Goal: Information Seeking & Learning: Learn about a topic

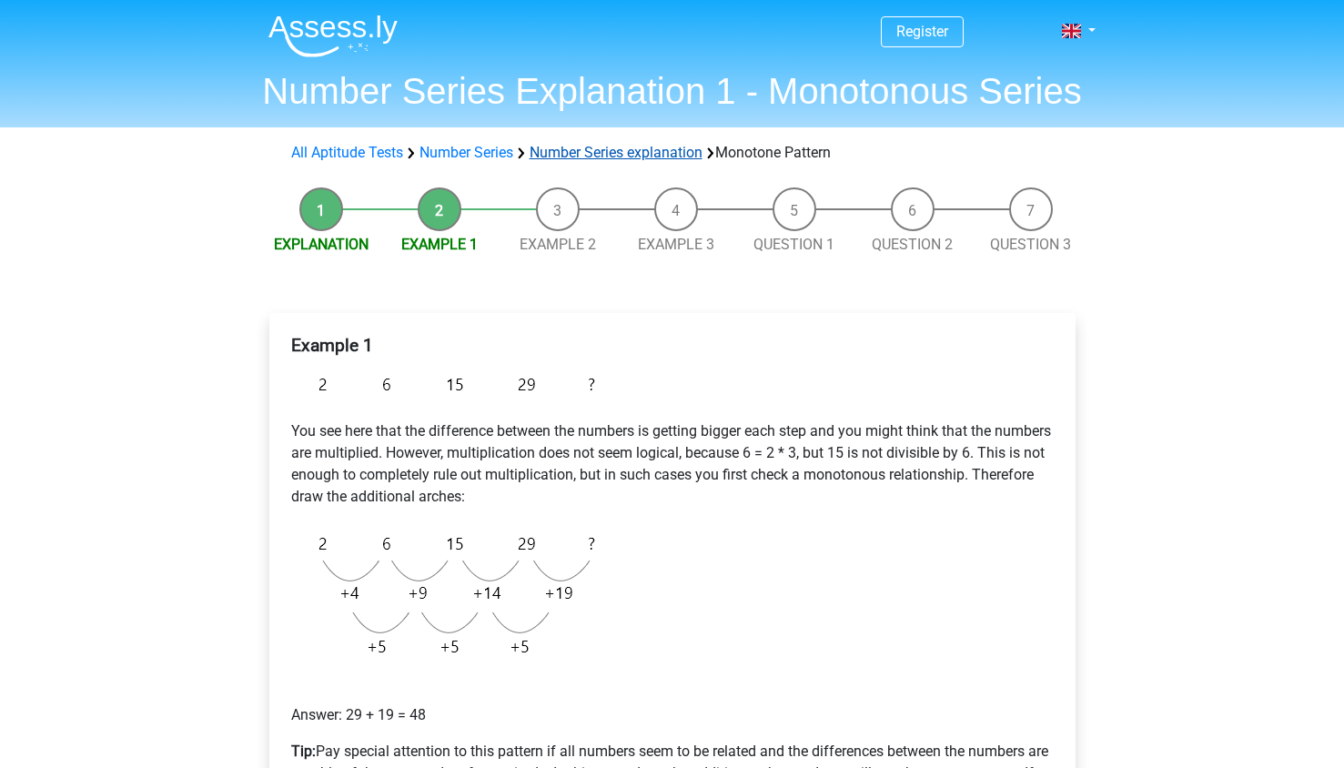
click at [647, 150] on link "Number Series explanation" at bounding box center [616, 152] width 173 height 17
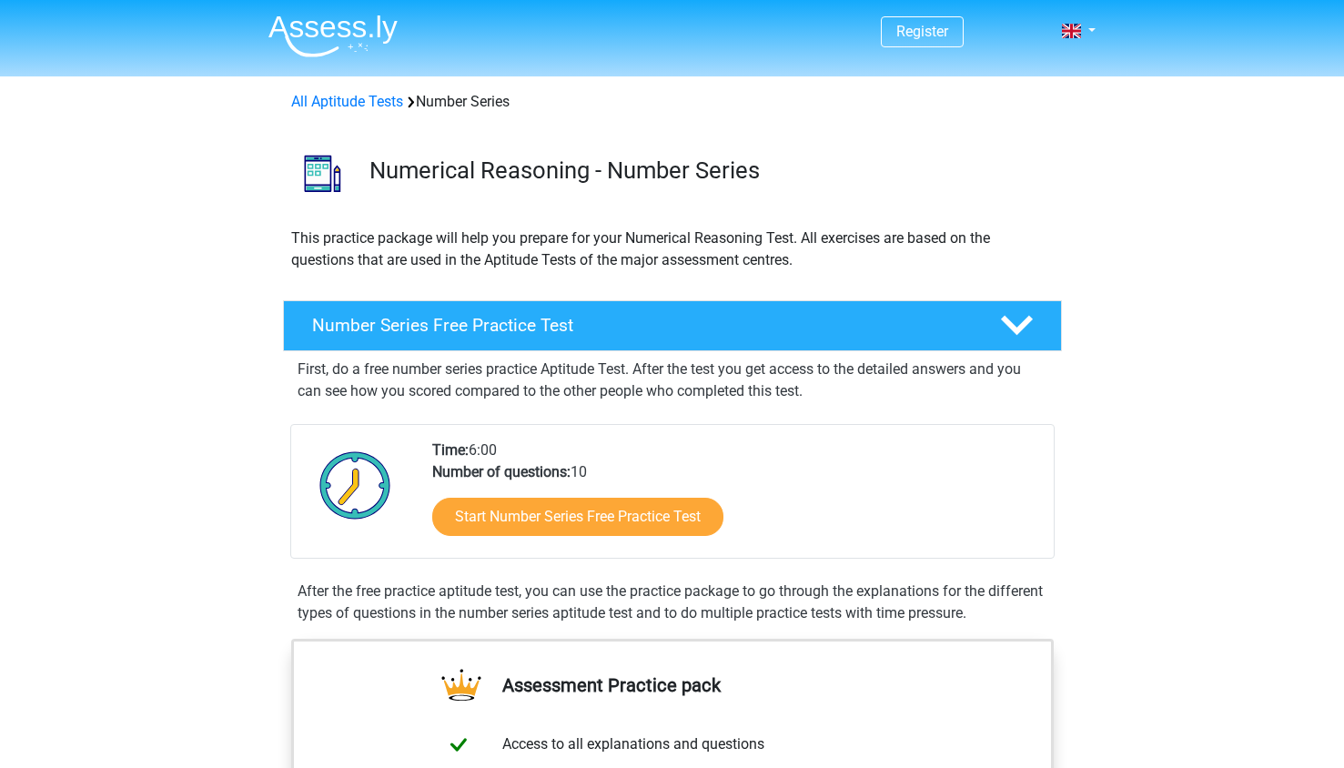
scroll to position [1068, 0]
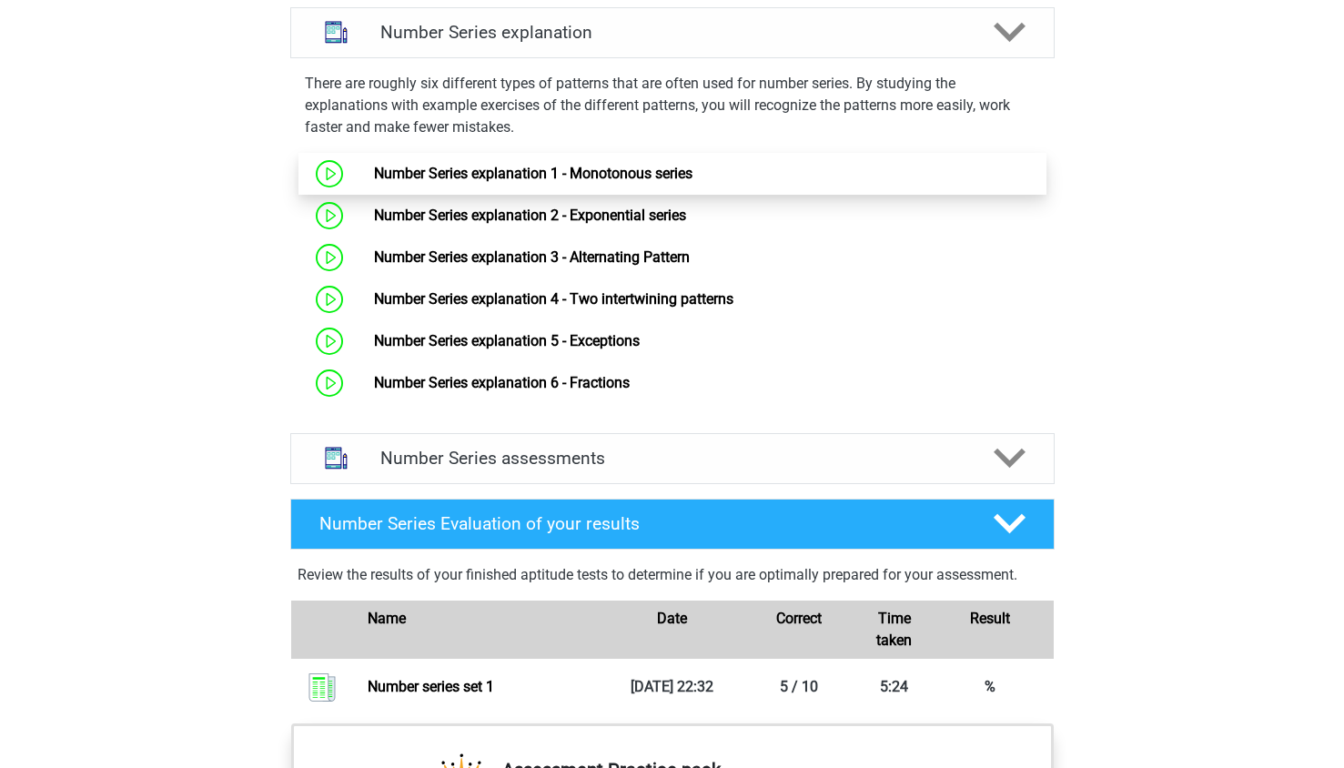
click at [598, 171] on link "Number Series explanation 1 - Monotonous series" at bounding box center [533, 173] width 319 height 17
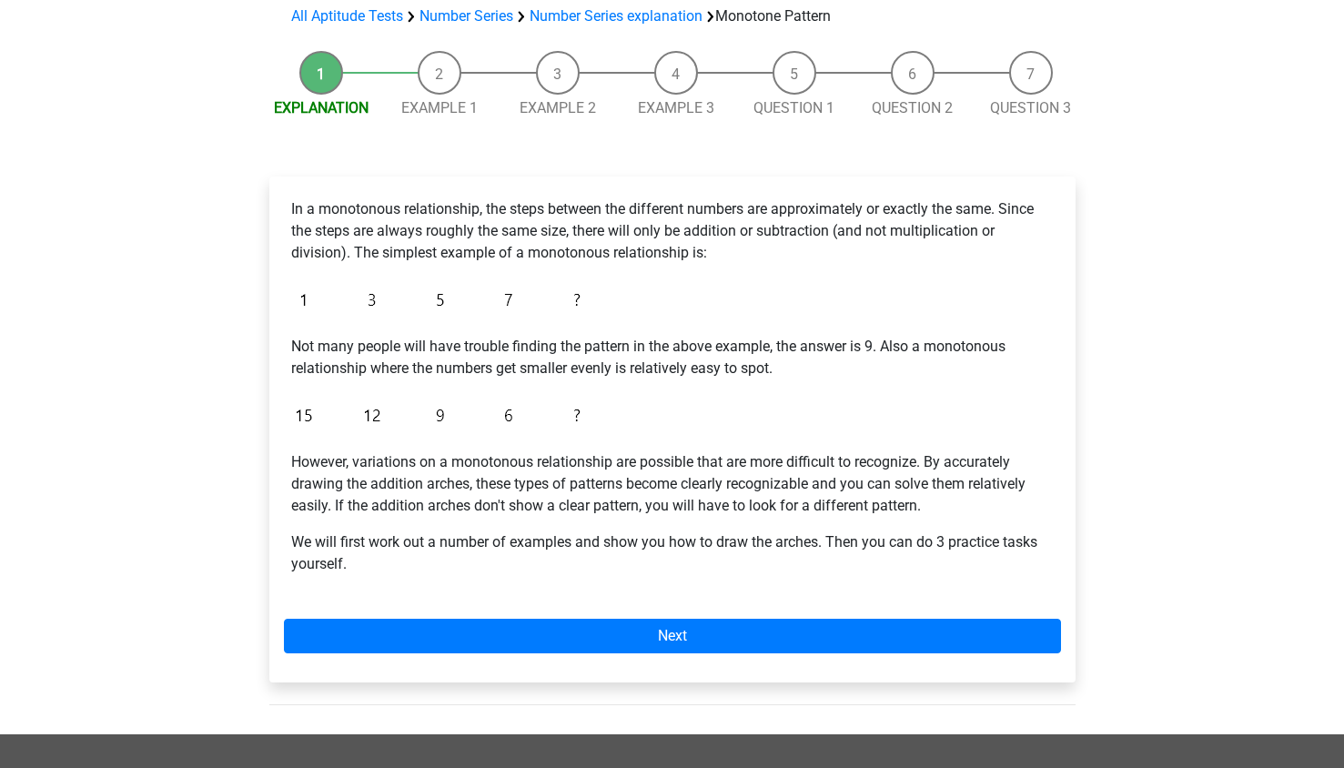
scroll to position [180, 0]
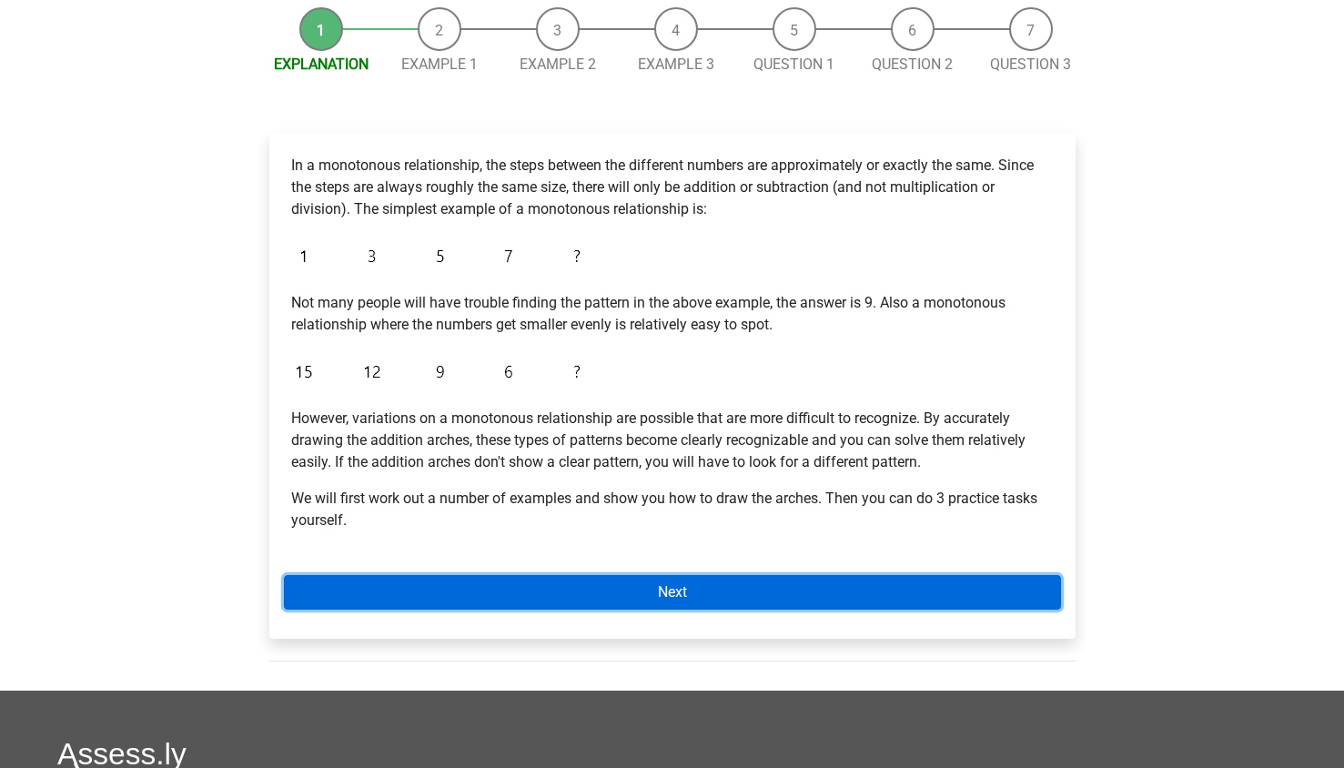
click at [582, 575] on link "Next" at bounding box center [672, 592] width 777 height 35
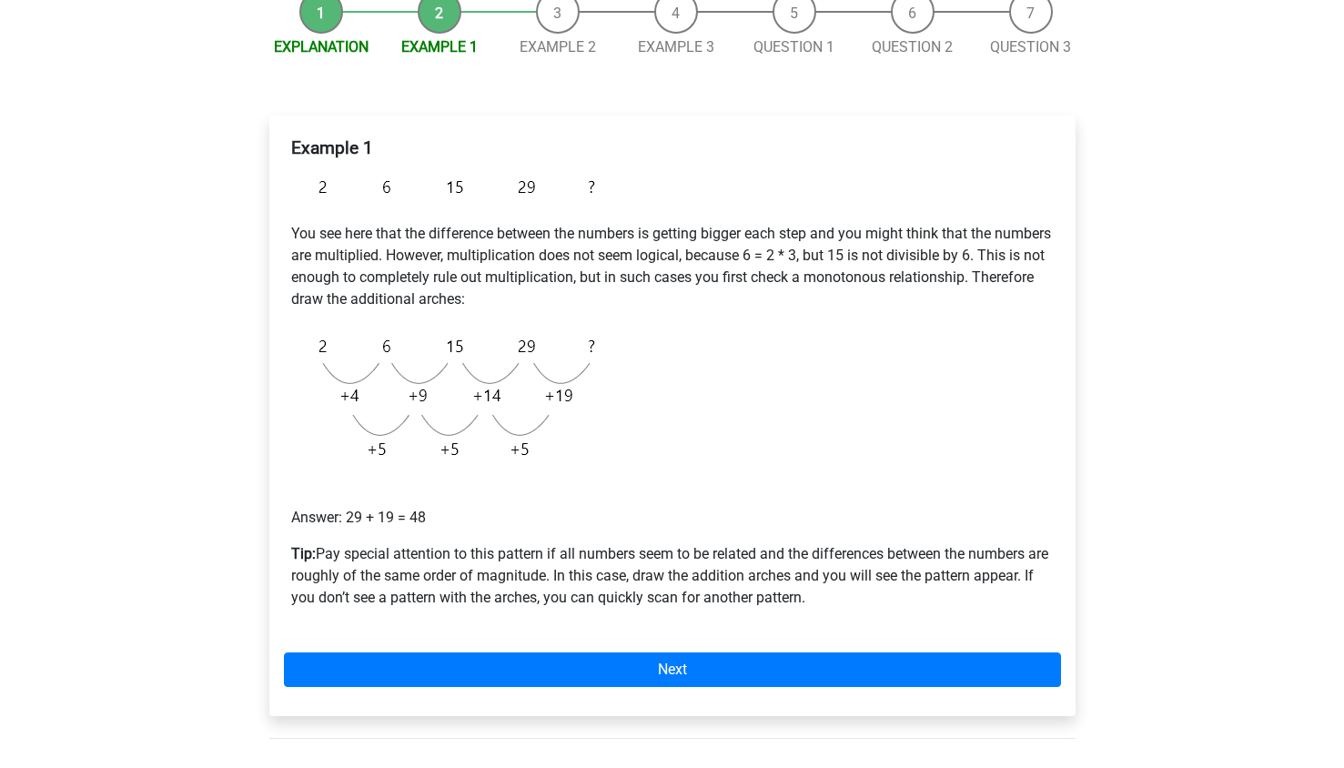
scroll to position [200, 0]
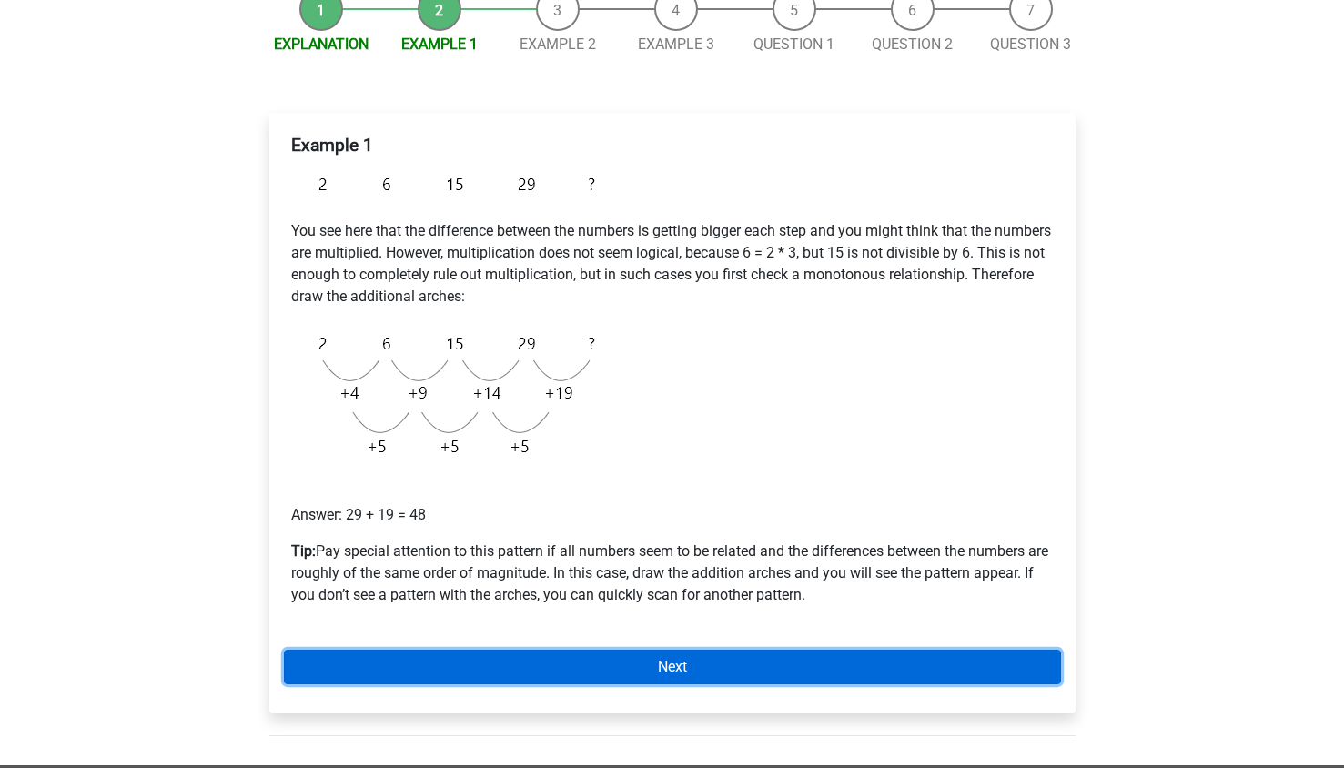
click at [625, 664] on link "Next" at bounding box center [672, 667] width 777 height 35
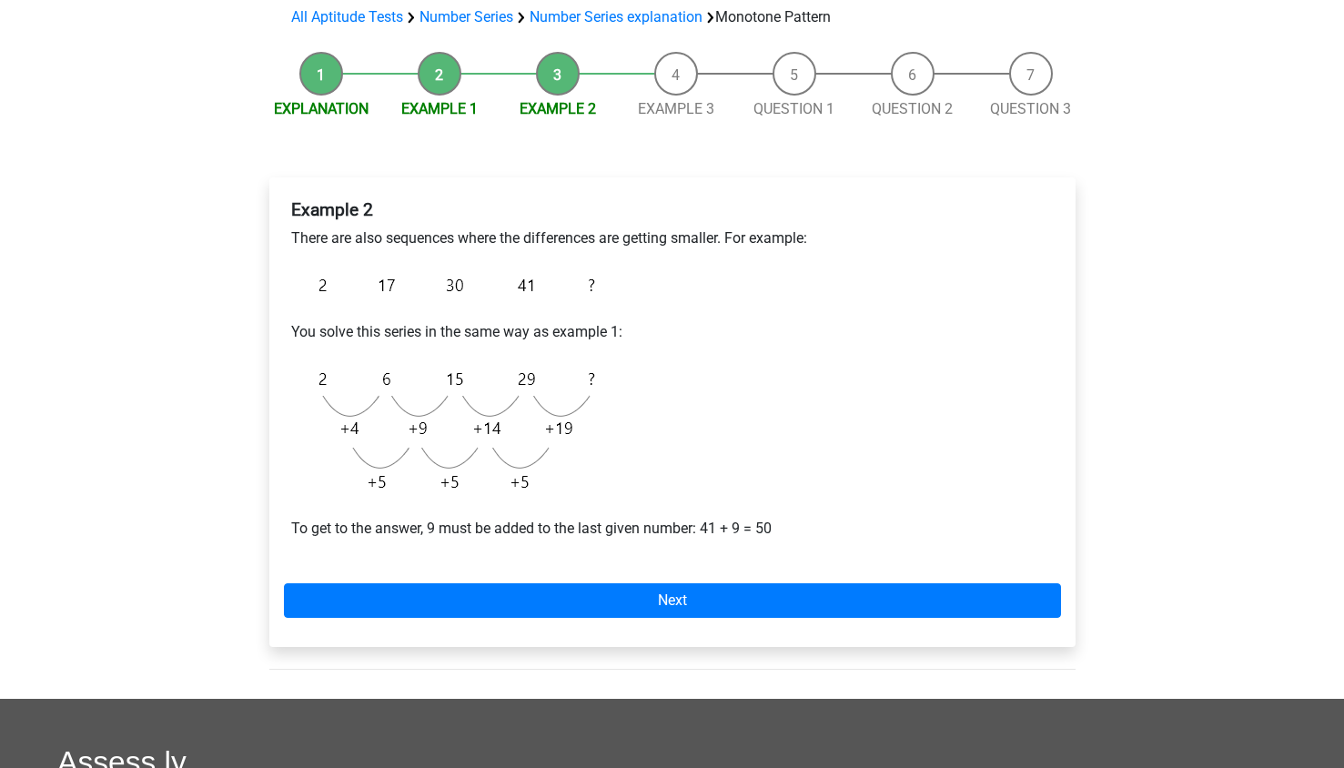
scroll to position [137, 0]
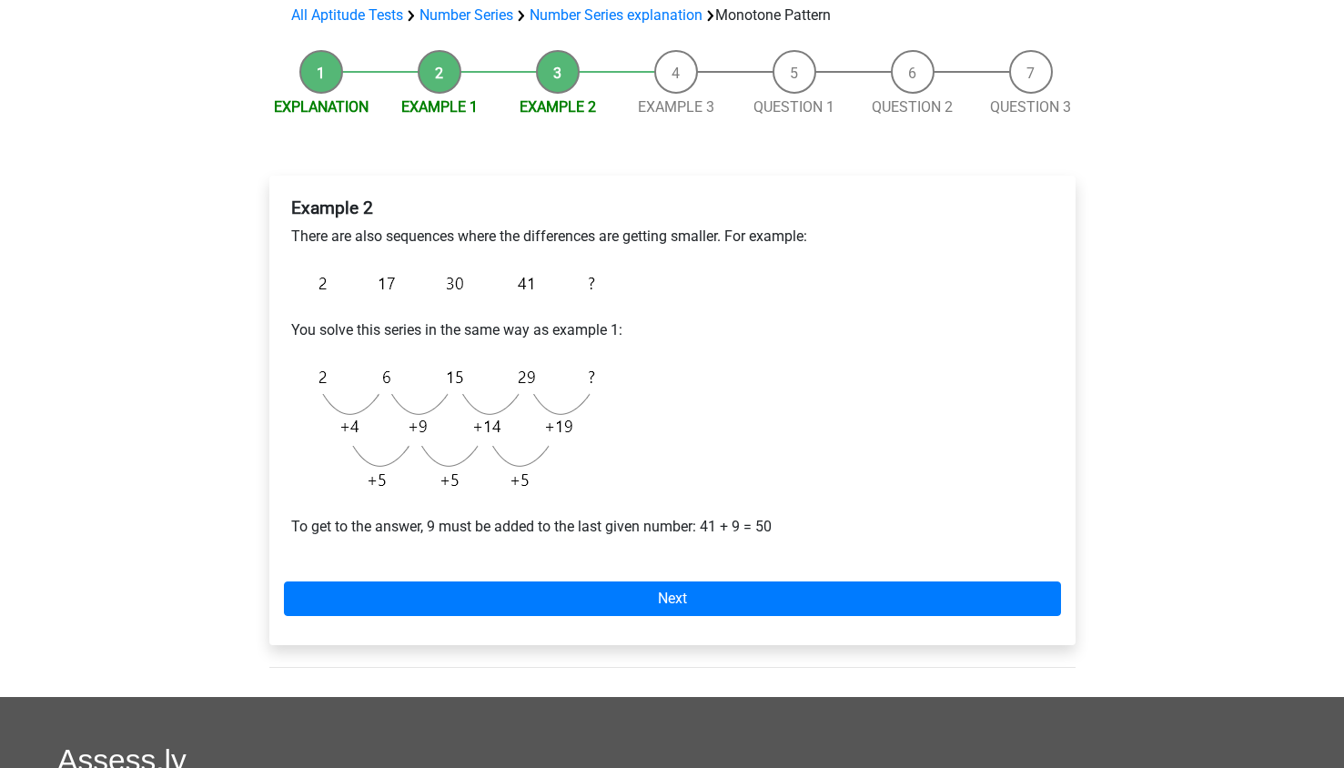
click at [444, 86] on li "Example 1" at bounding box center [439, 84] width 118 height 68
click at [440, 105] on link "Example 1" at bounding box center [439, 106] width 76 height 17
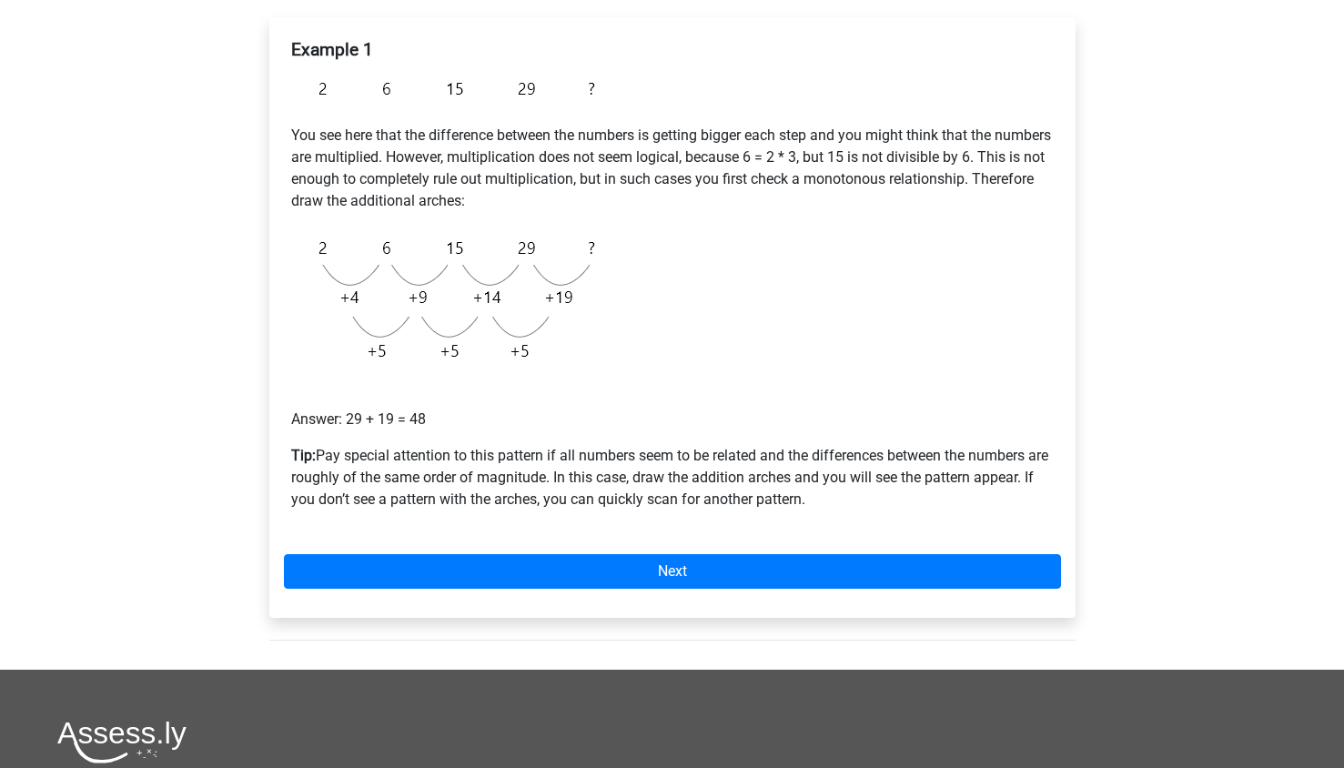
scroll to position [295, 0]
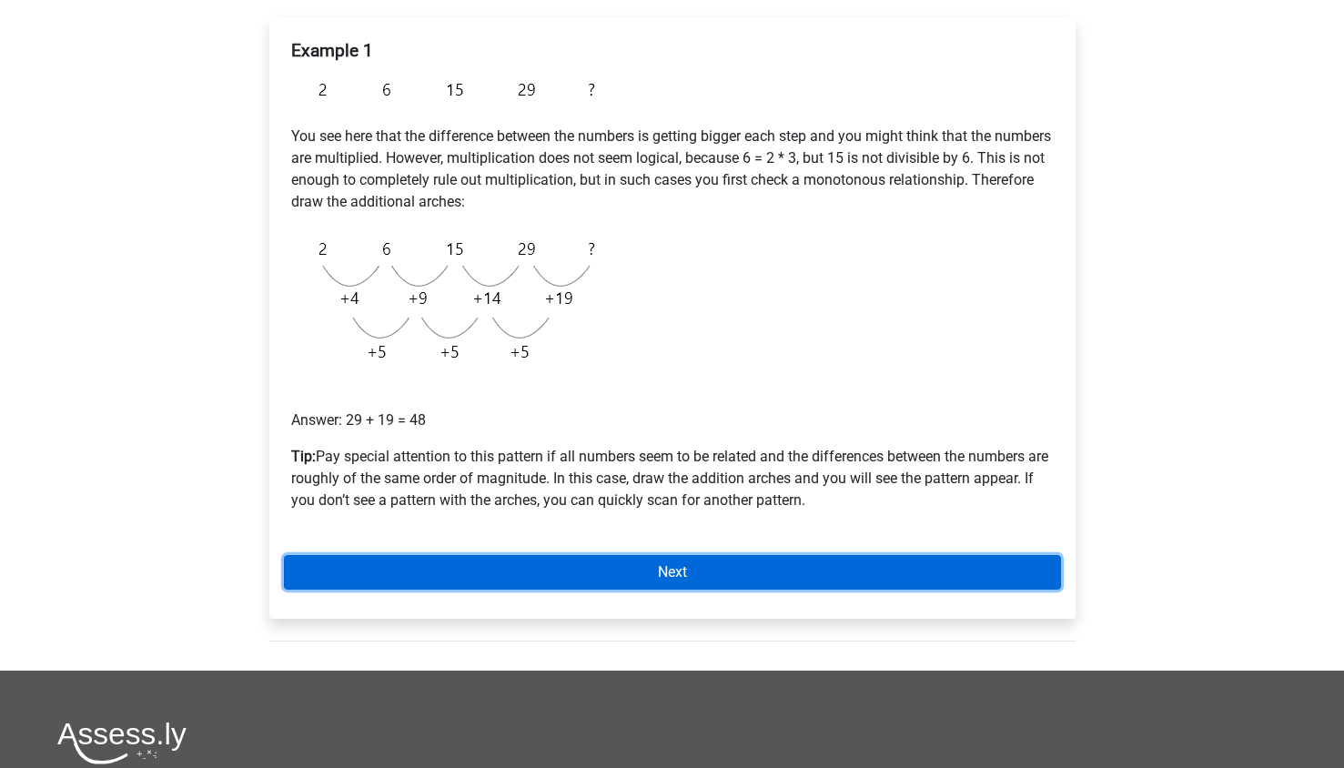
click at [674, 570] on link "Next" at bounding box center [672, 572] width 777 height 35
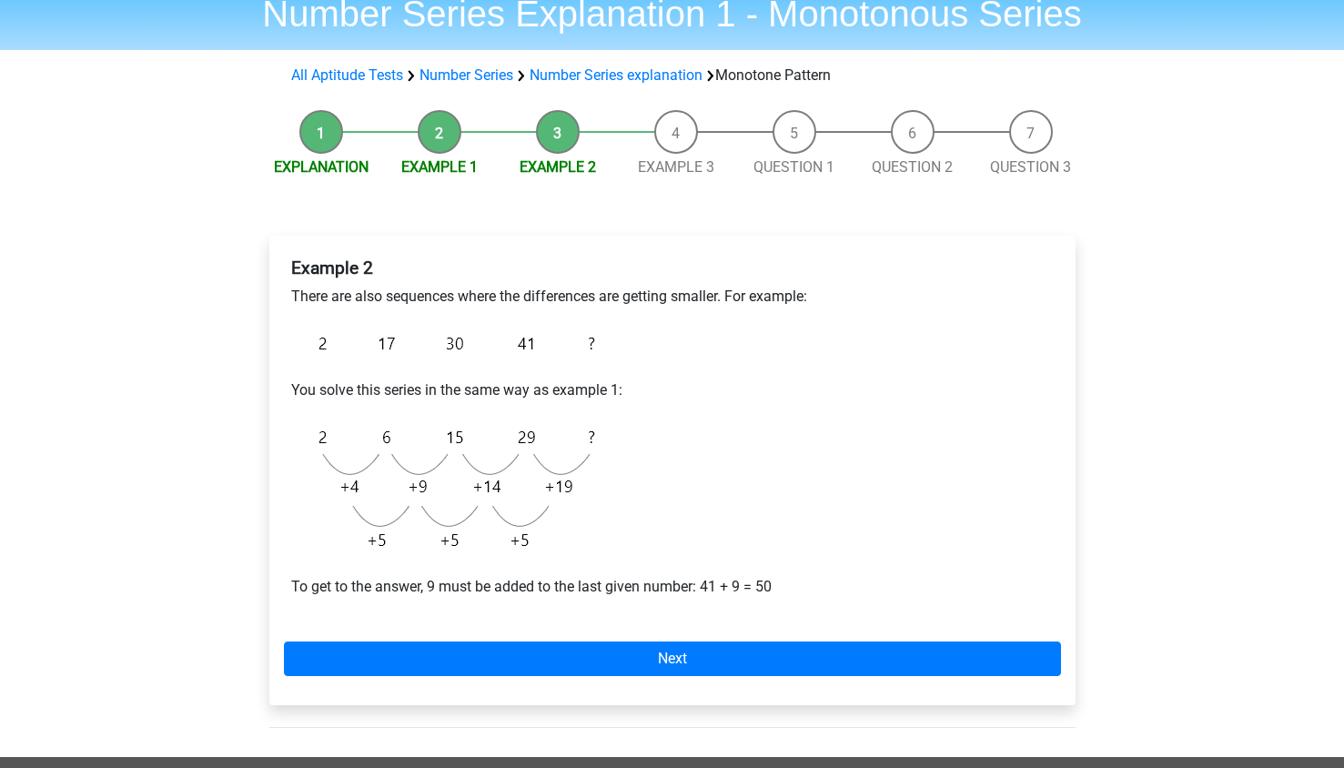
scroll to position [80, 0]
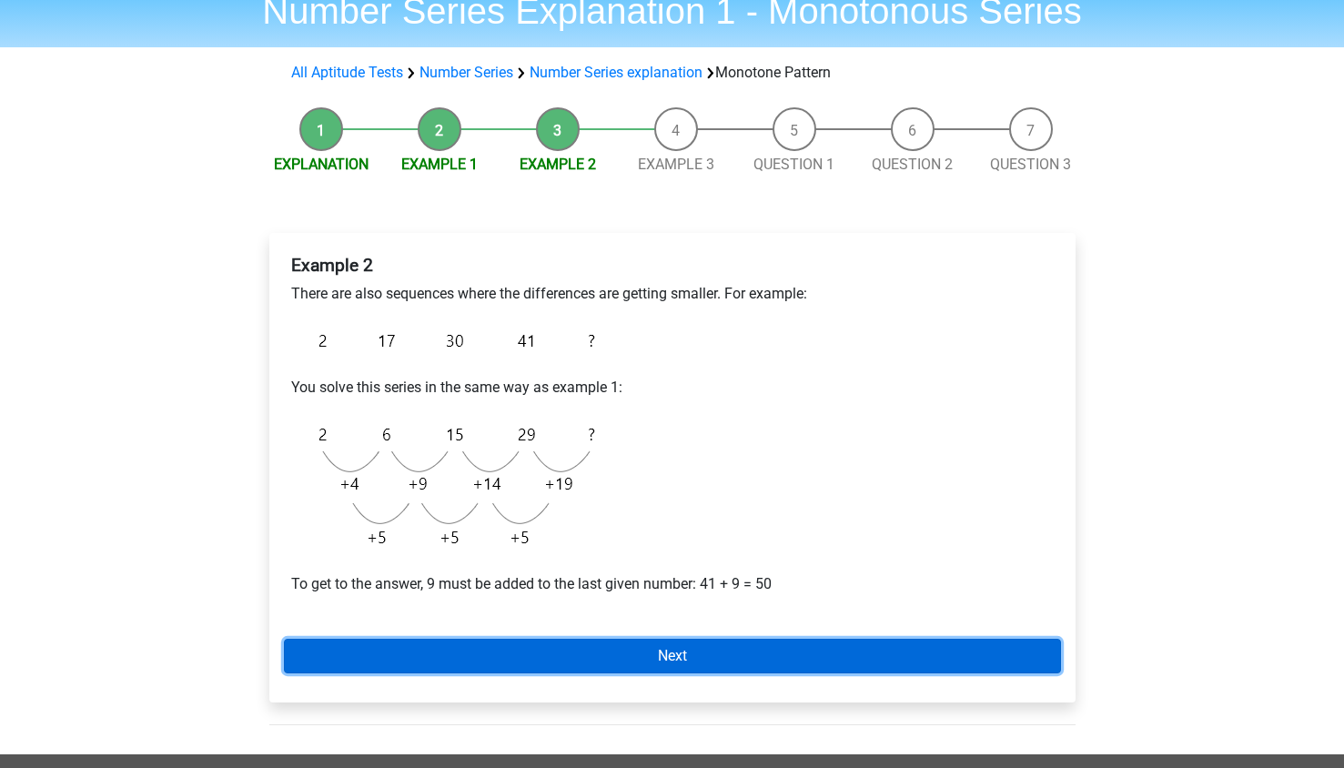
click at [751, 652] on link "Next" at bounding box center [672, 656] width 777 height 35
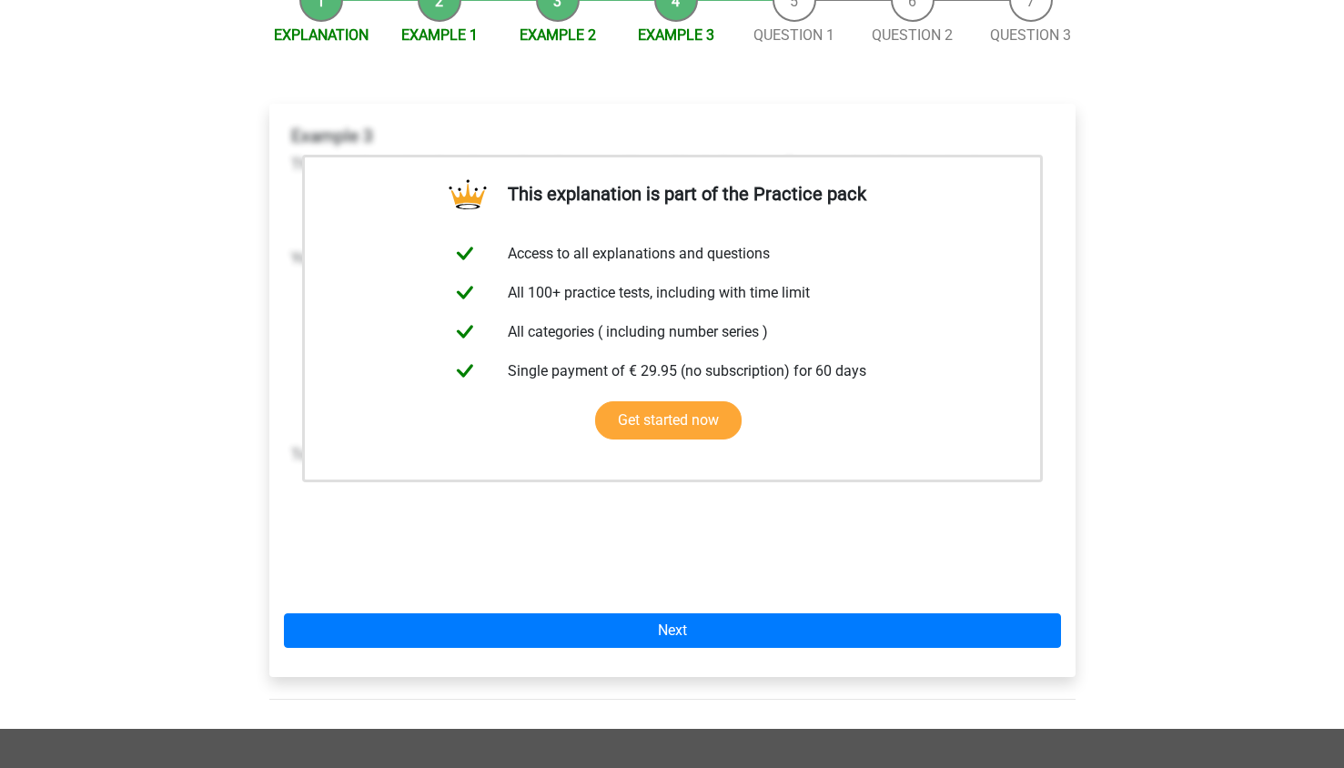
scroll to position [213, 0]
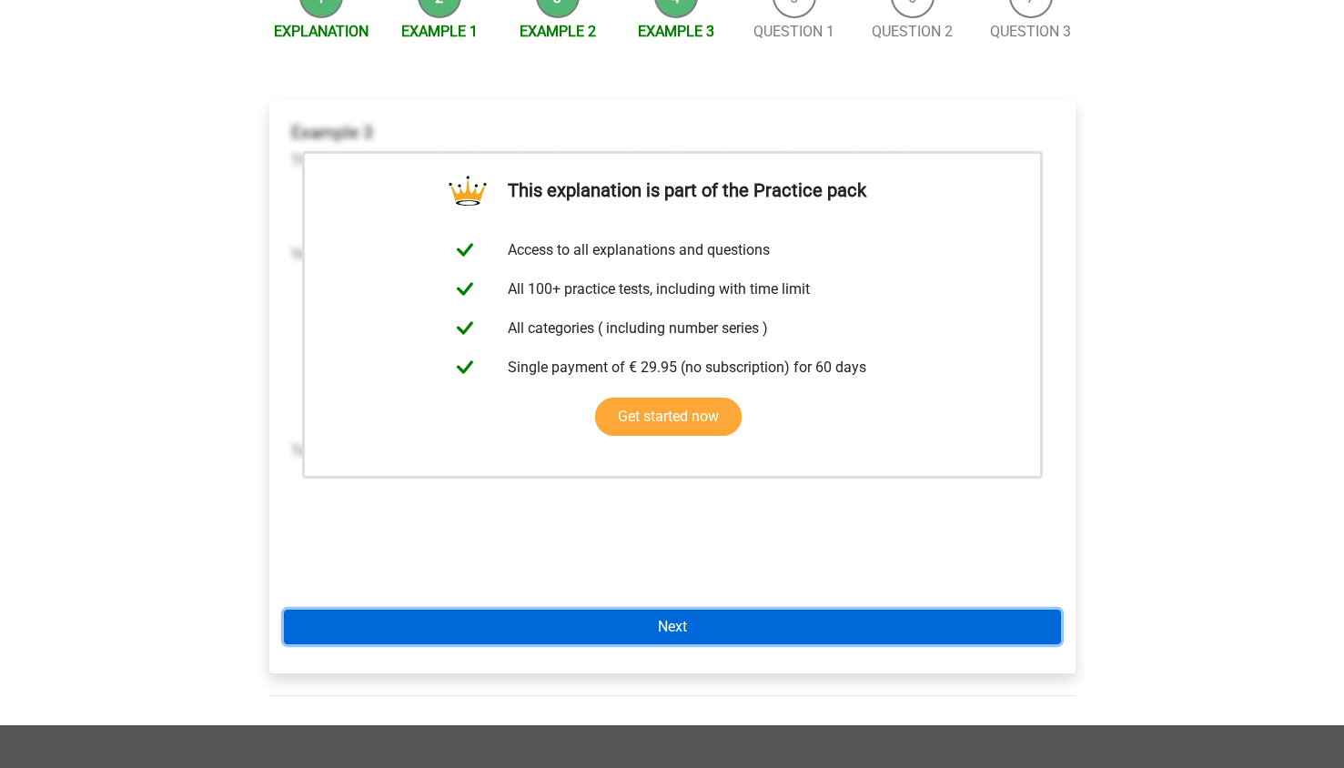
click at [747, 633] on link "Next" at bounding box center [672, 627] width 777 height 35
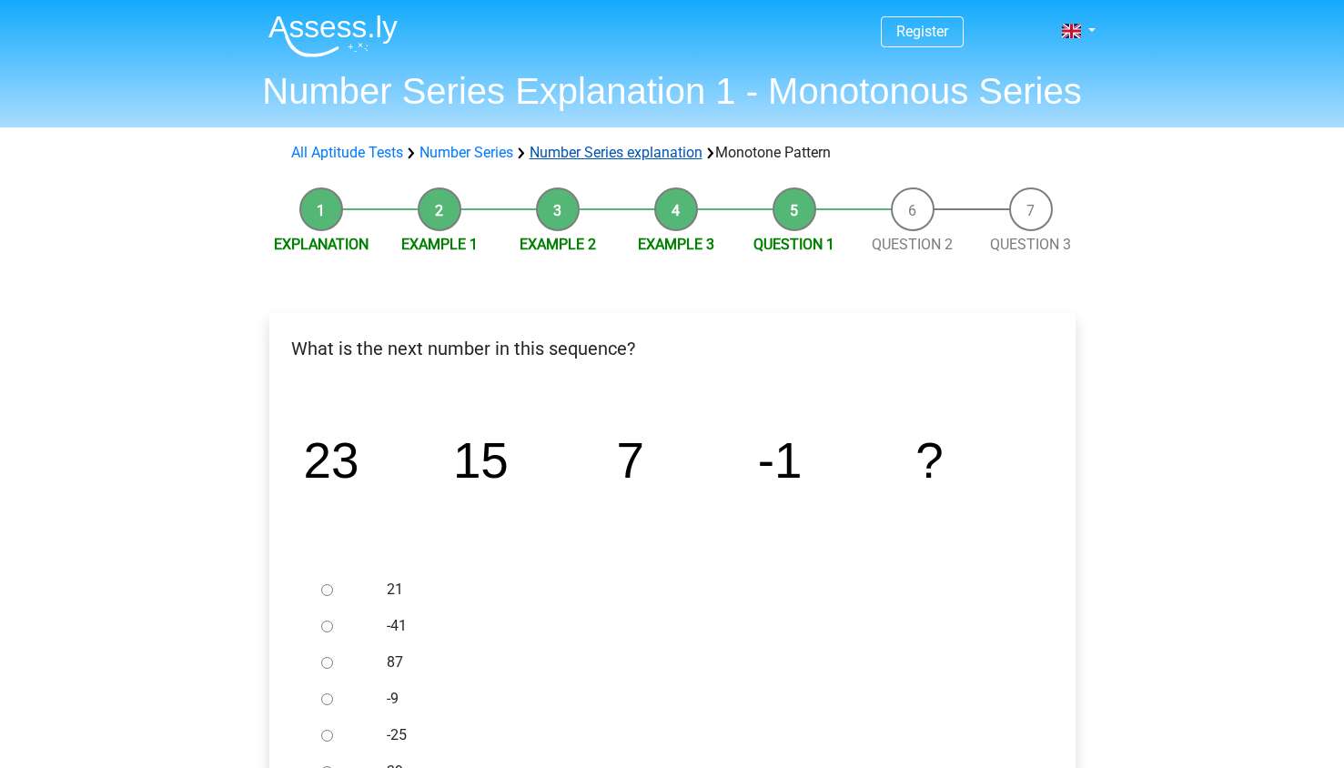
click at [617, 148] on link "Number Series explanation" at bounding box center [616, 152] width 173 height 17
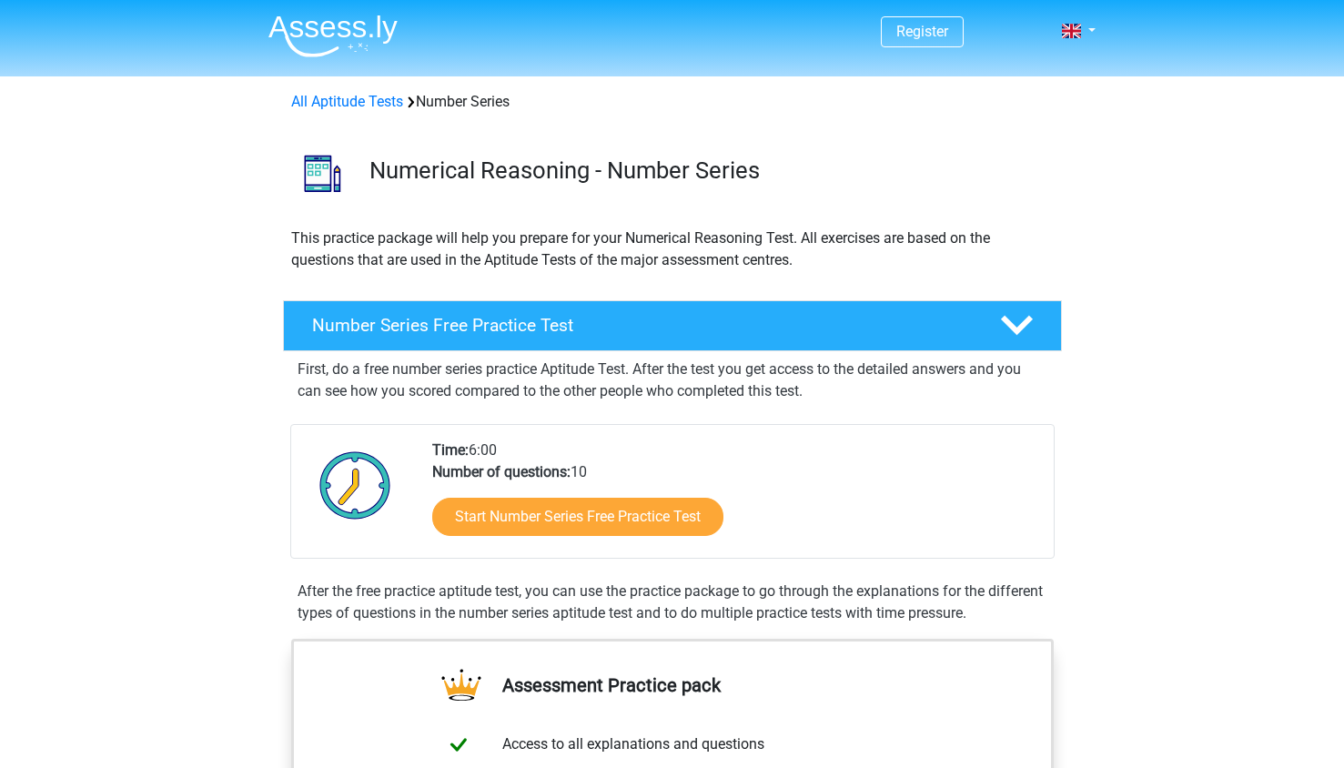
scroll to position [1068, 0]
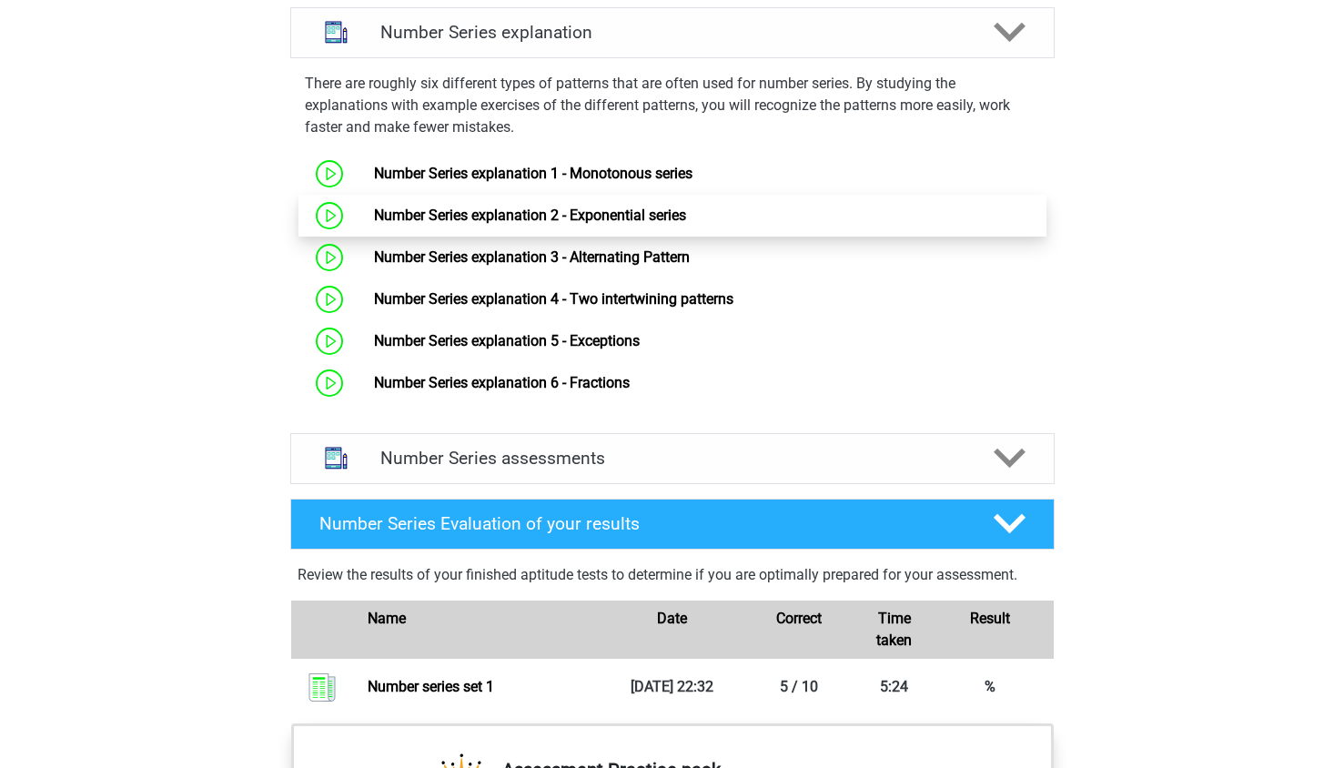
click at [512, 207] on link "Number Series explanation 2 - Exponential series" at bounding box center [530, 215] width 312 height 17
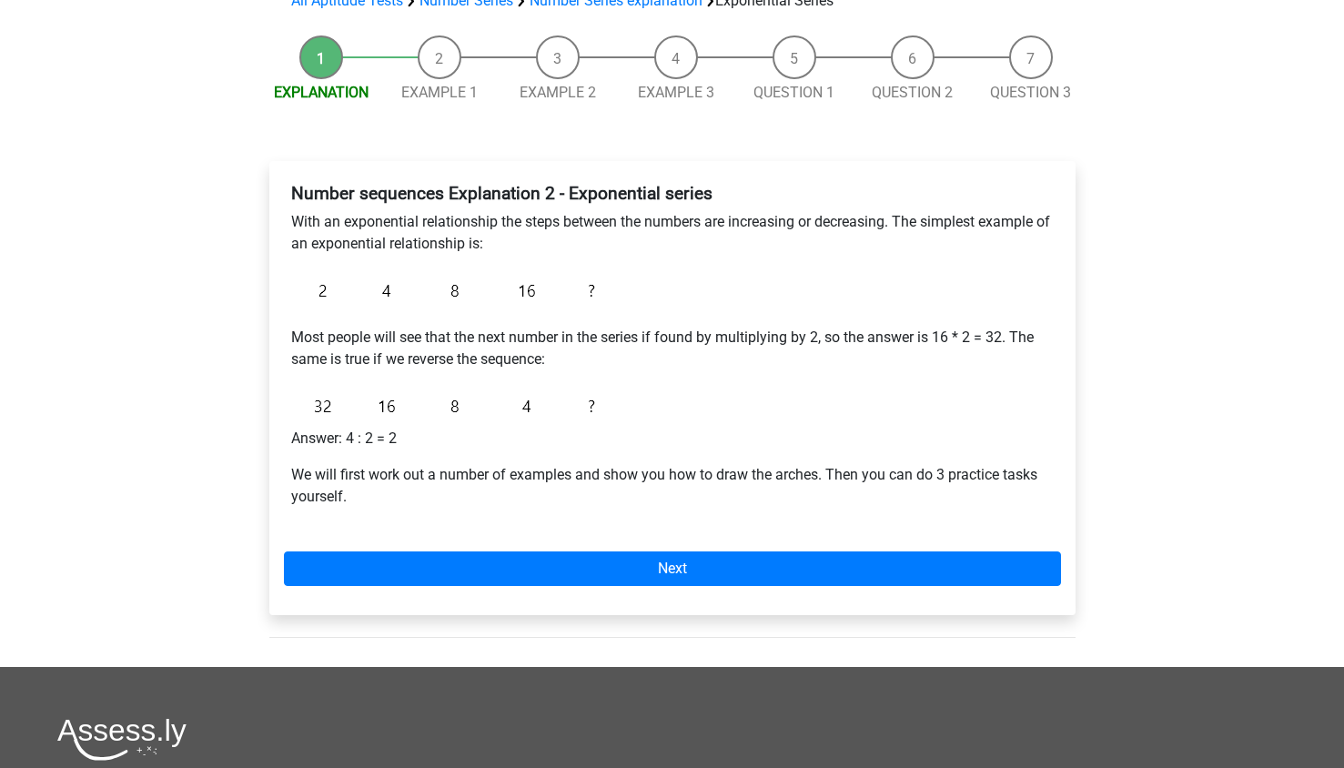
scroll to position [151, 0]
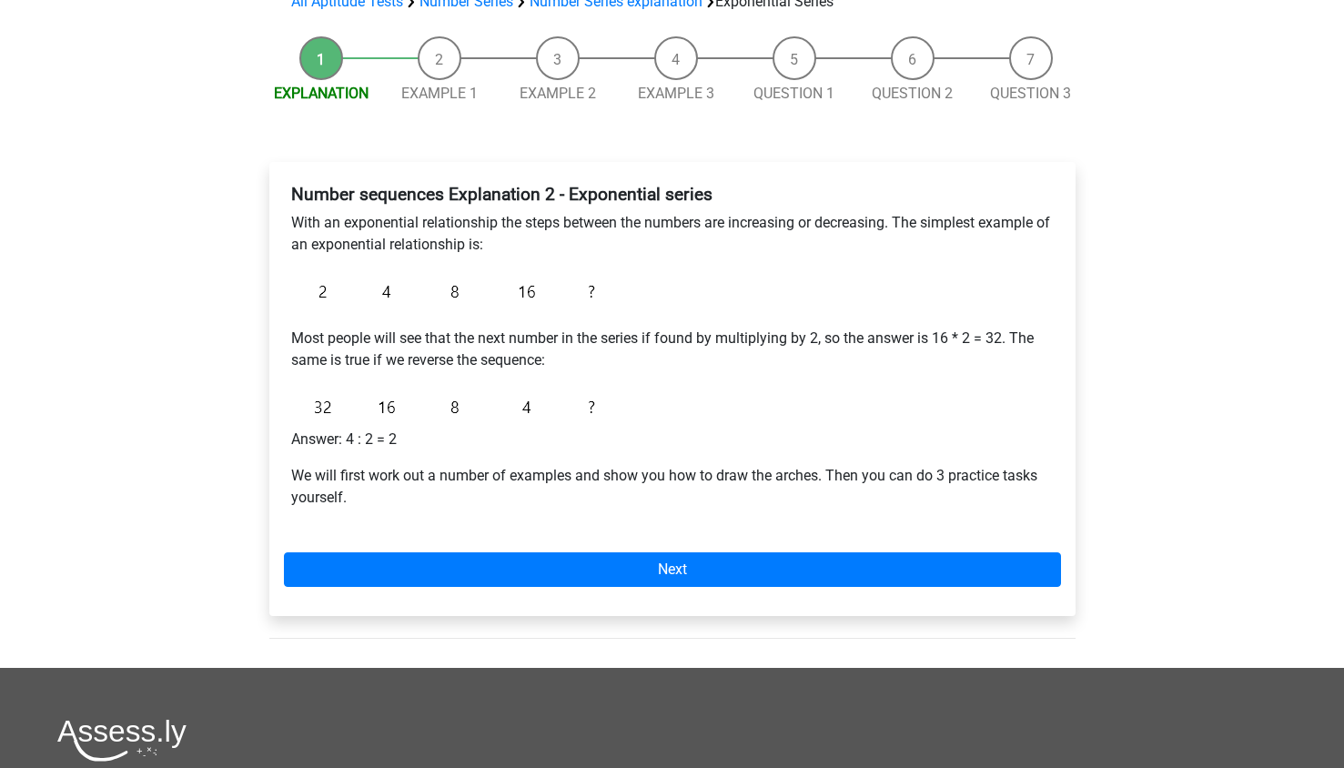
click at [530, 542] on div "Number sequences Explanation 2 - Exponential series With an exponential relatio…" at bounding box center [672, 389] width 806 height 454
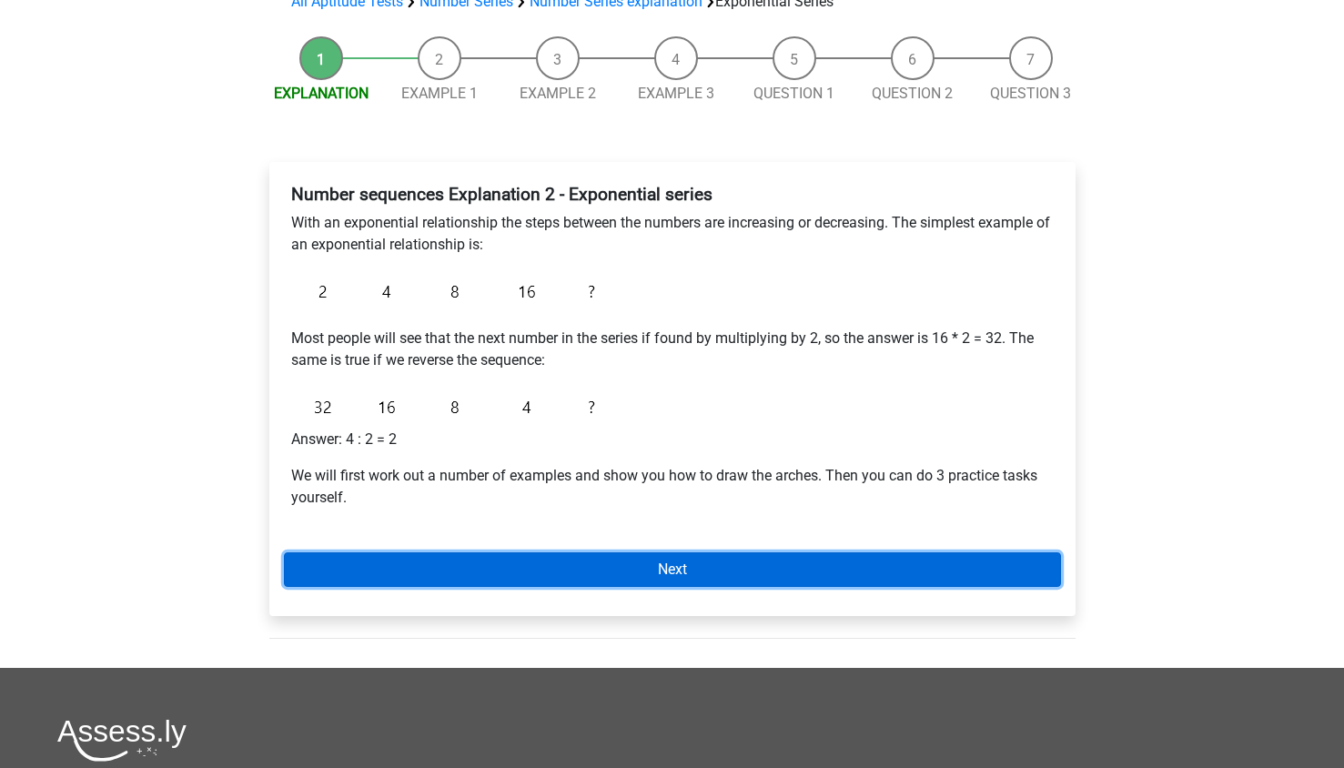
click at [525, 566] on link "Next" at bounding box center [672, 570] width 777 height 35
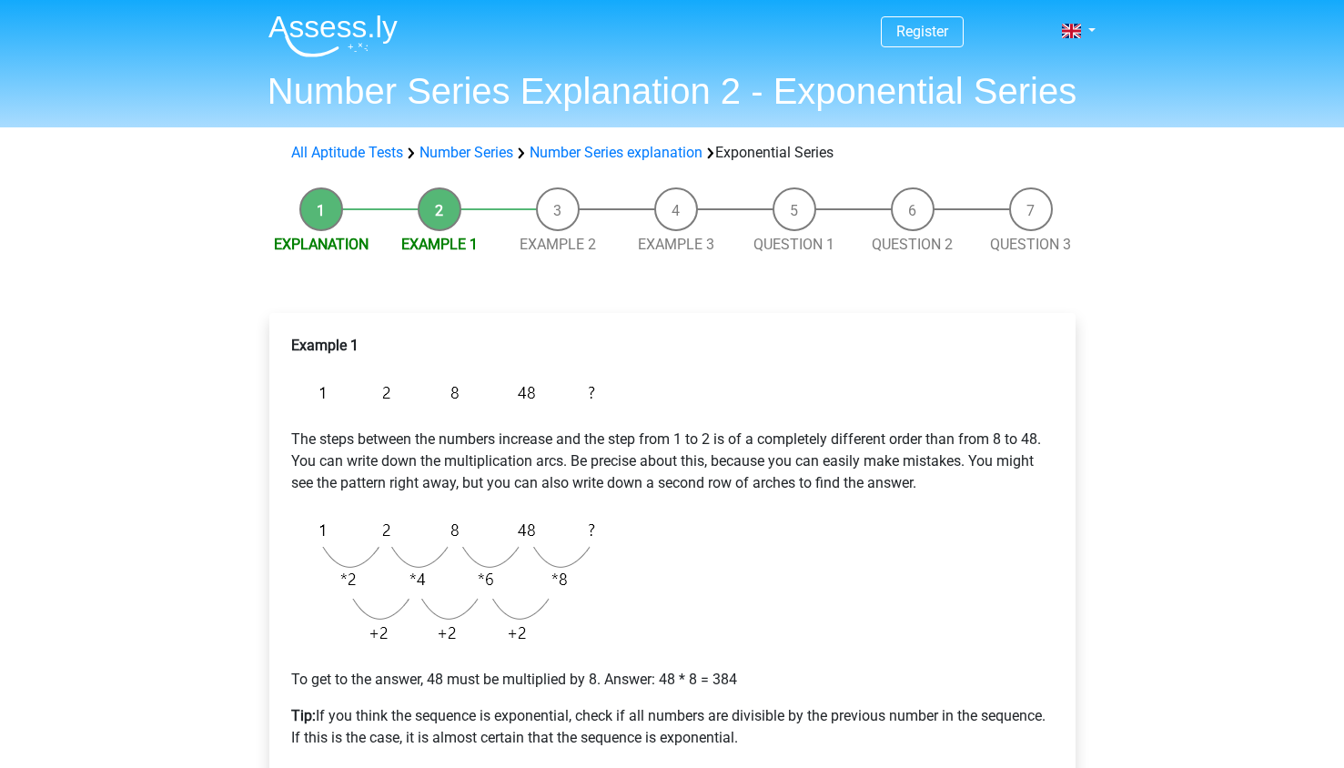
scroll to position [172, 0]
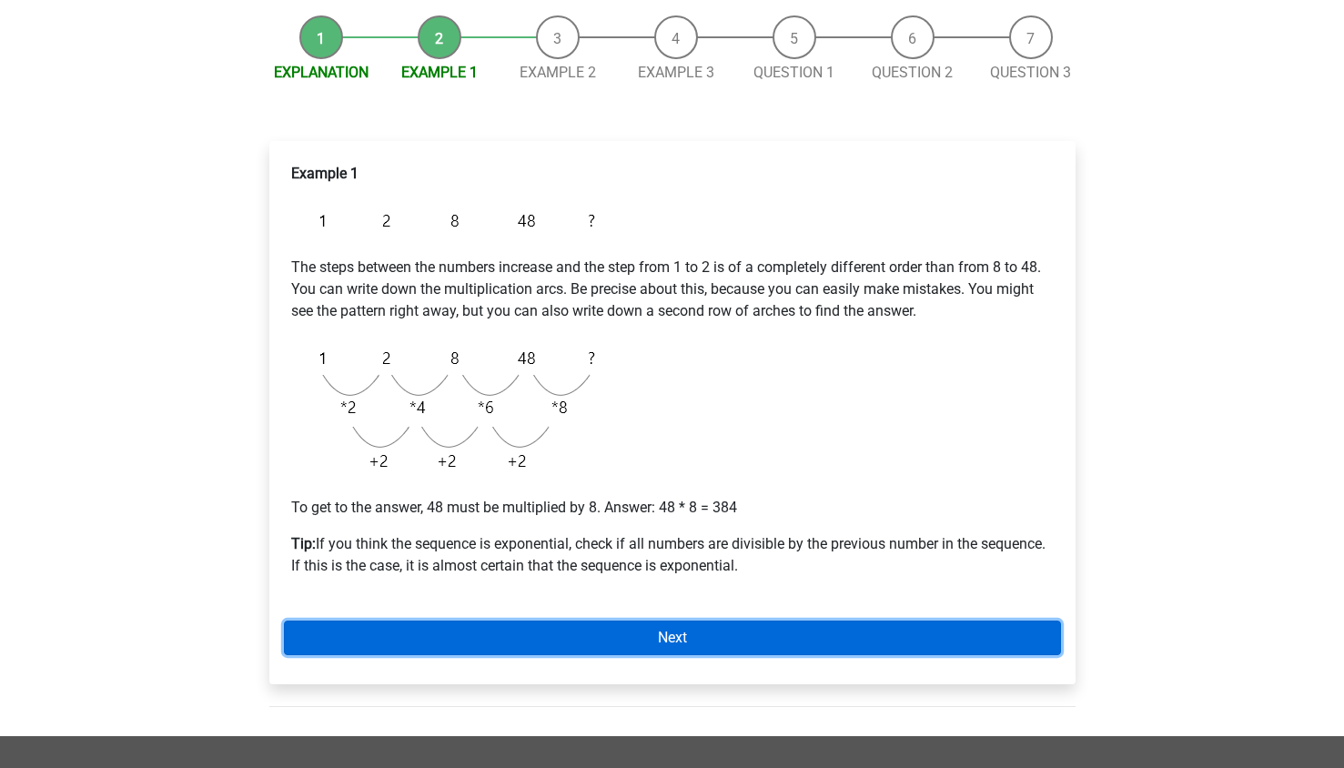
click at [515, 643] on link "Next" at bounding box center [672, 638] width 777 height 35
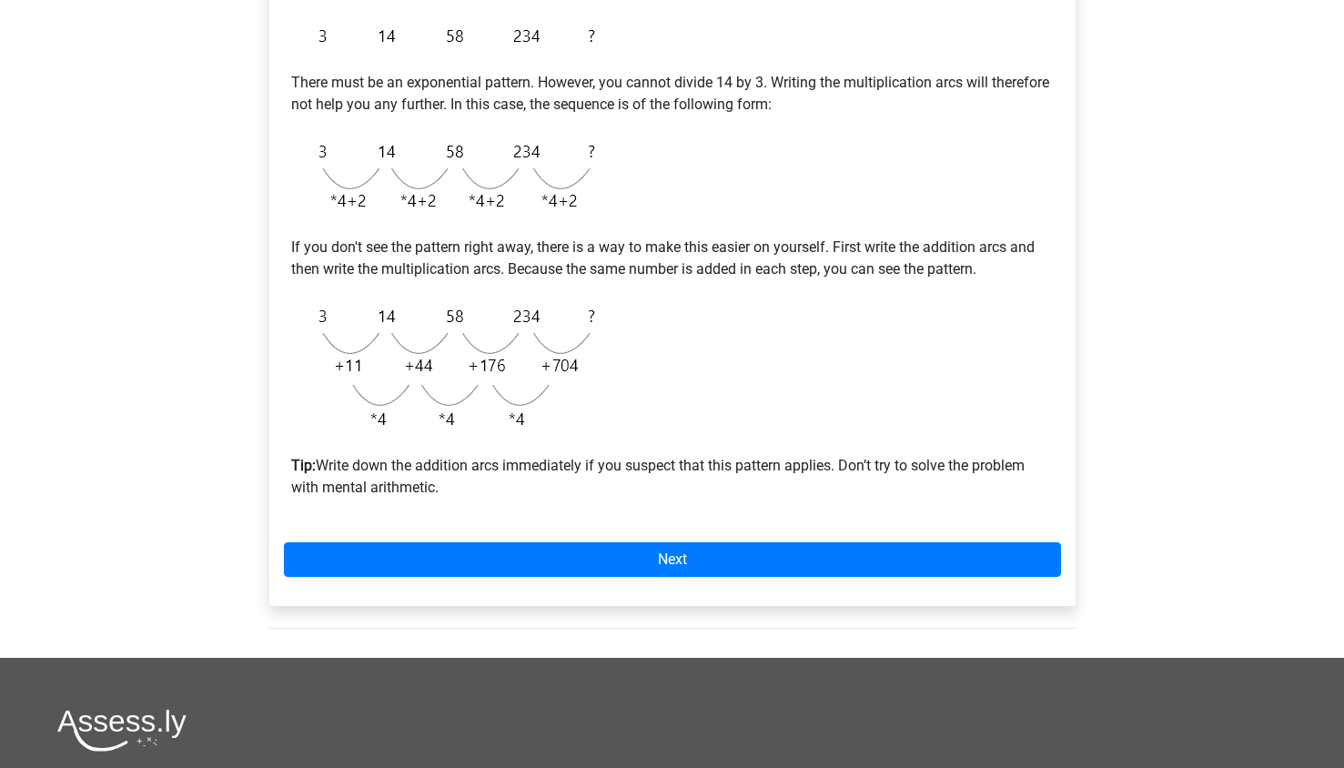
scroll to position [359, 0]
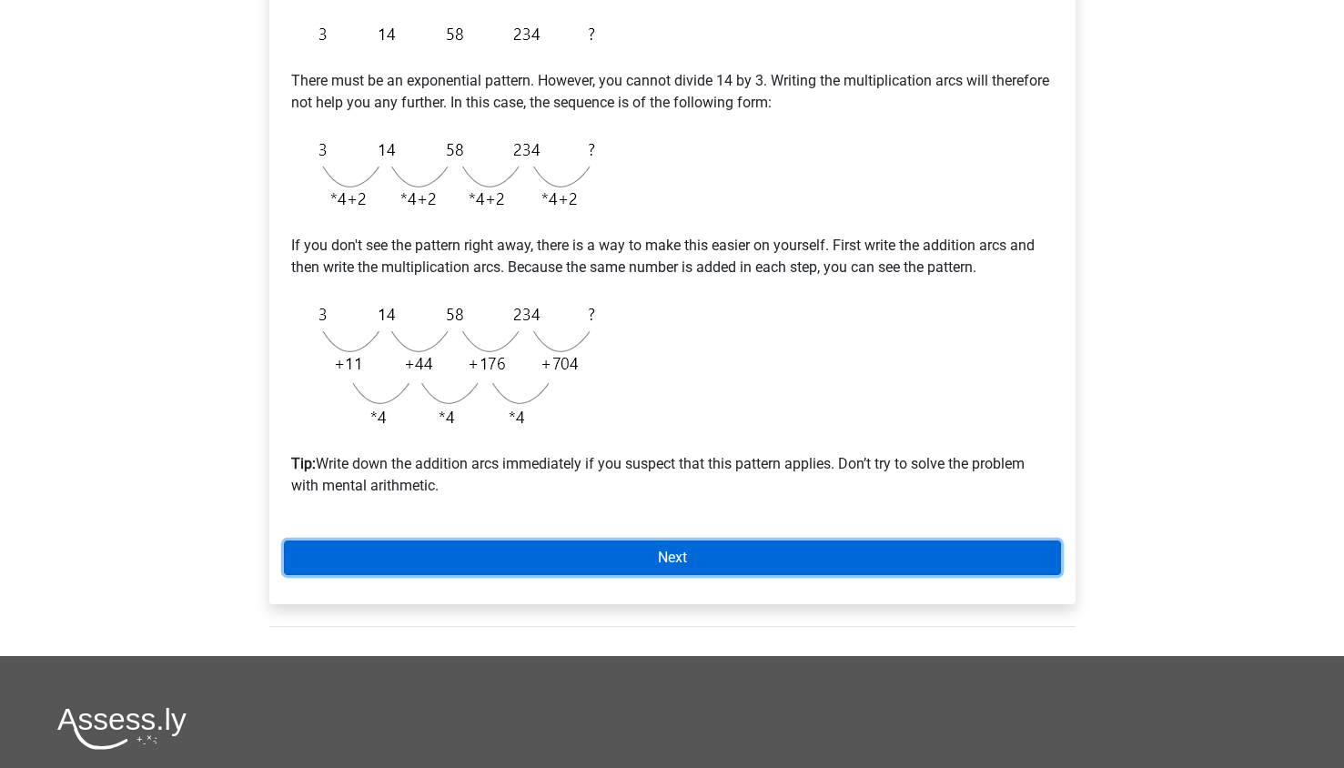
click at [979, 550] on link "Next" at bounding box center [672, 558] width 777 height 35
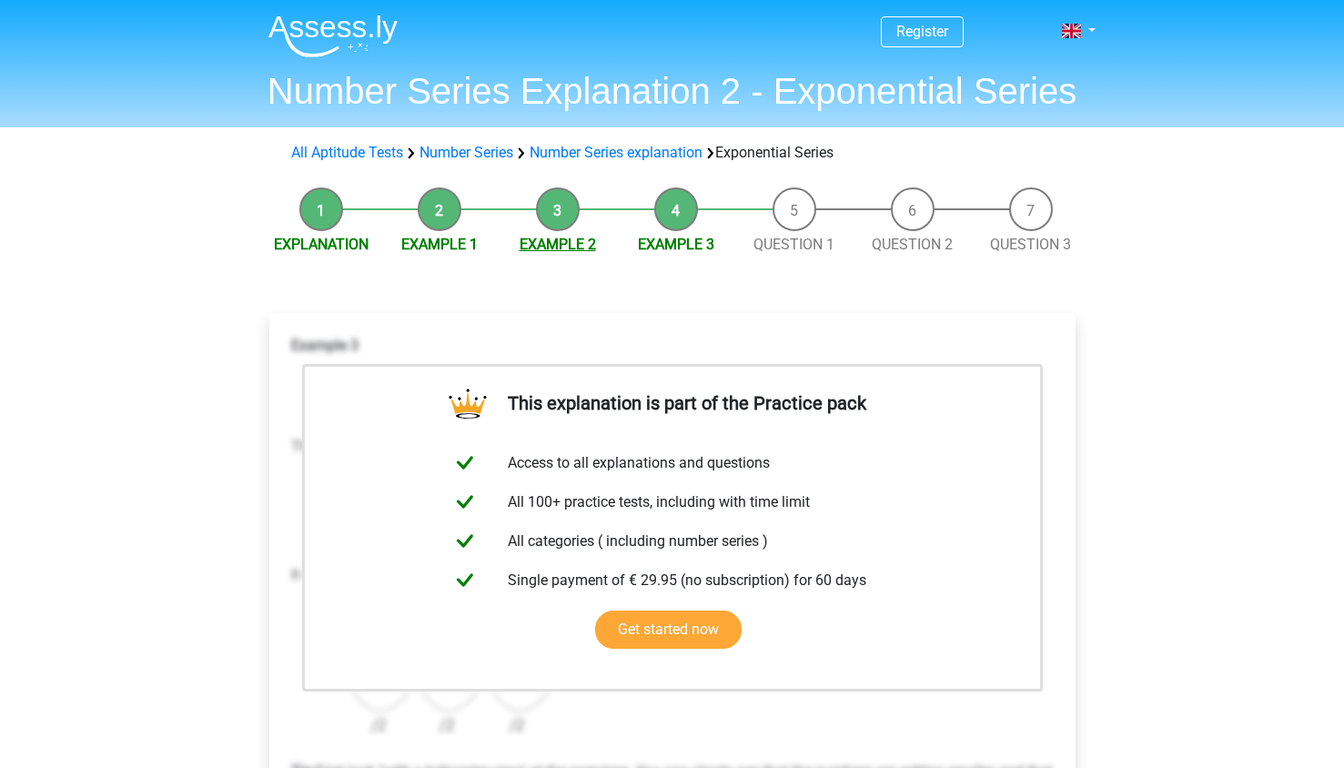
click at [528, 239] on link "Example 2" at bounding box center [558, 244] width 76 height 17
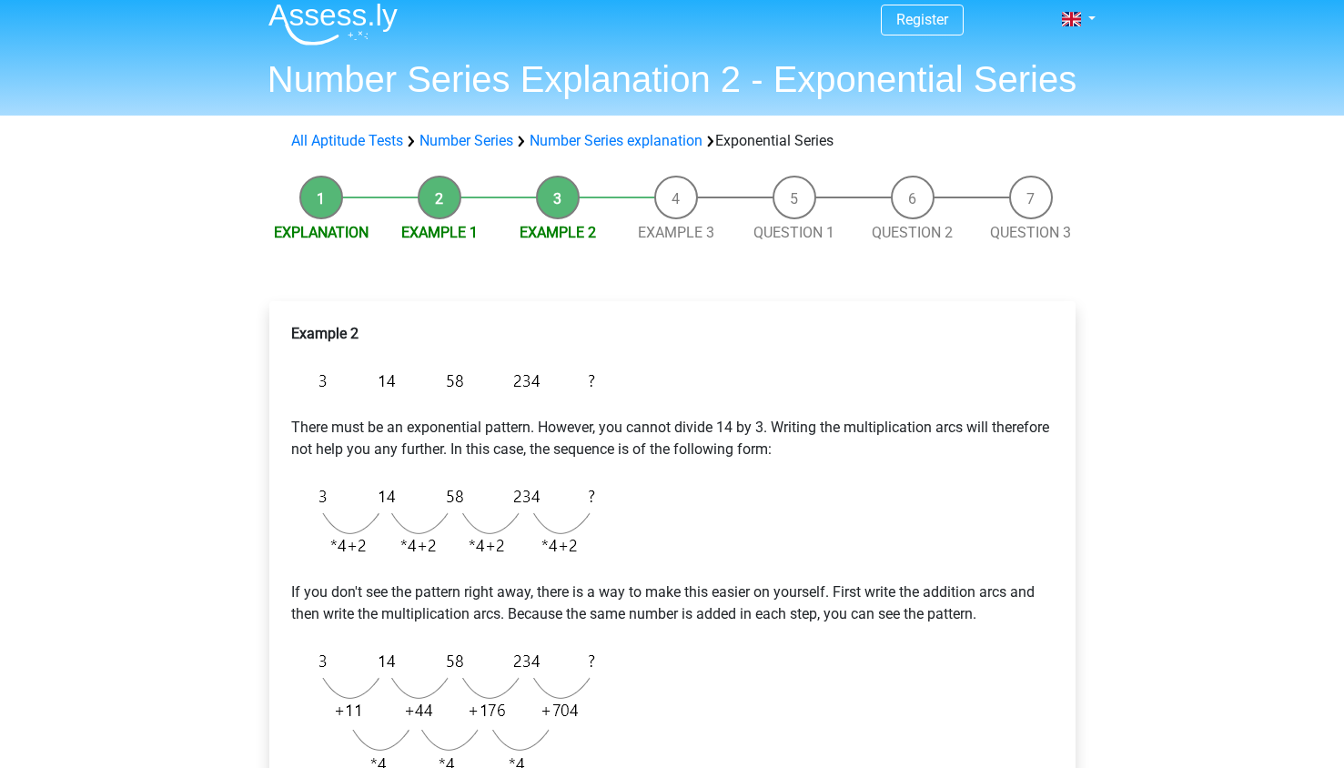
scroll to position [8, 0]
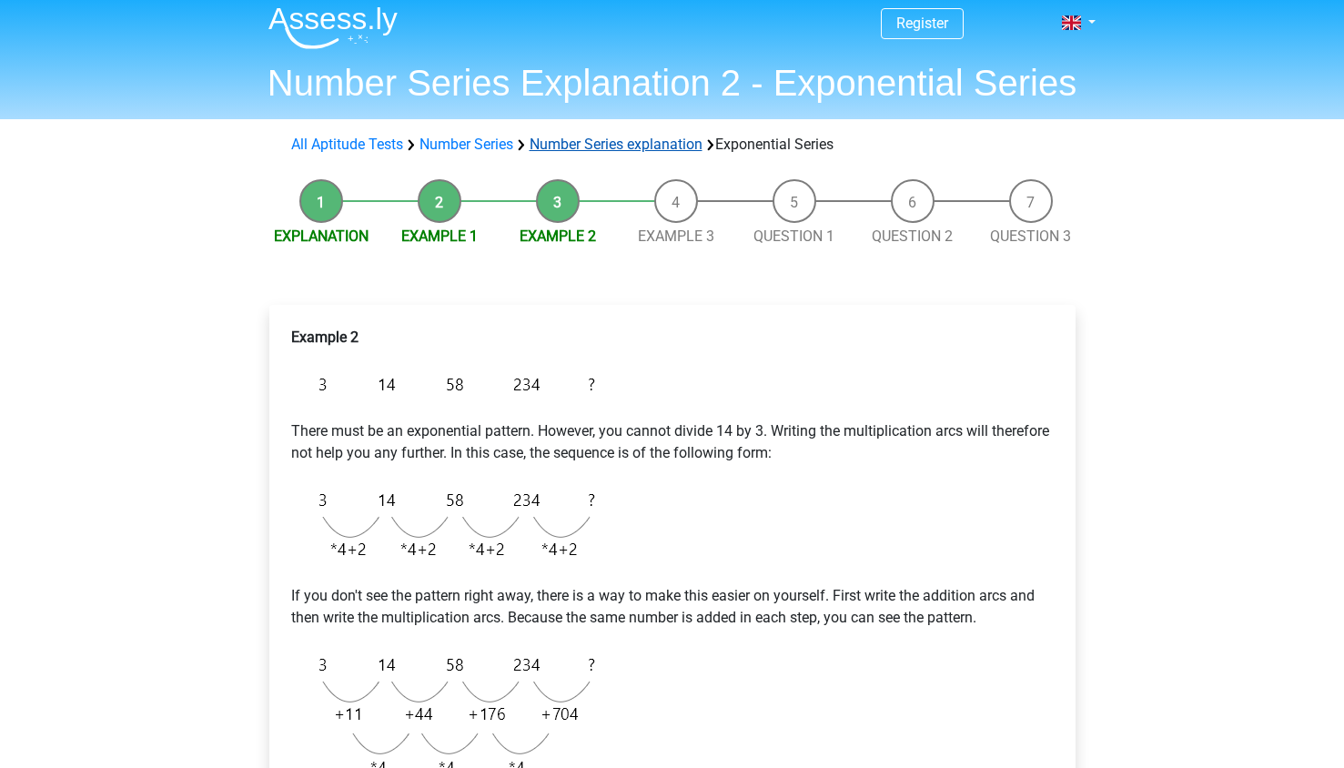
click at [575, 147] on link "Number Series explanation" at bounding box center [616, 144] width 173 height 17
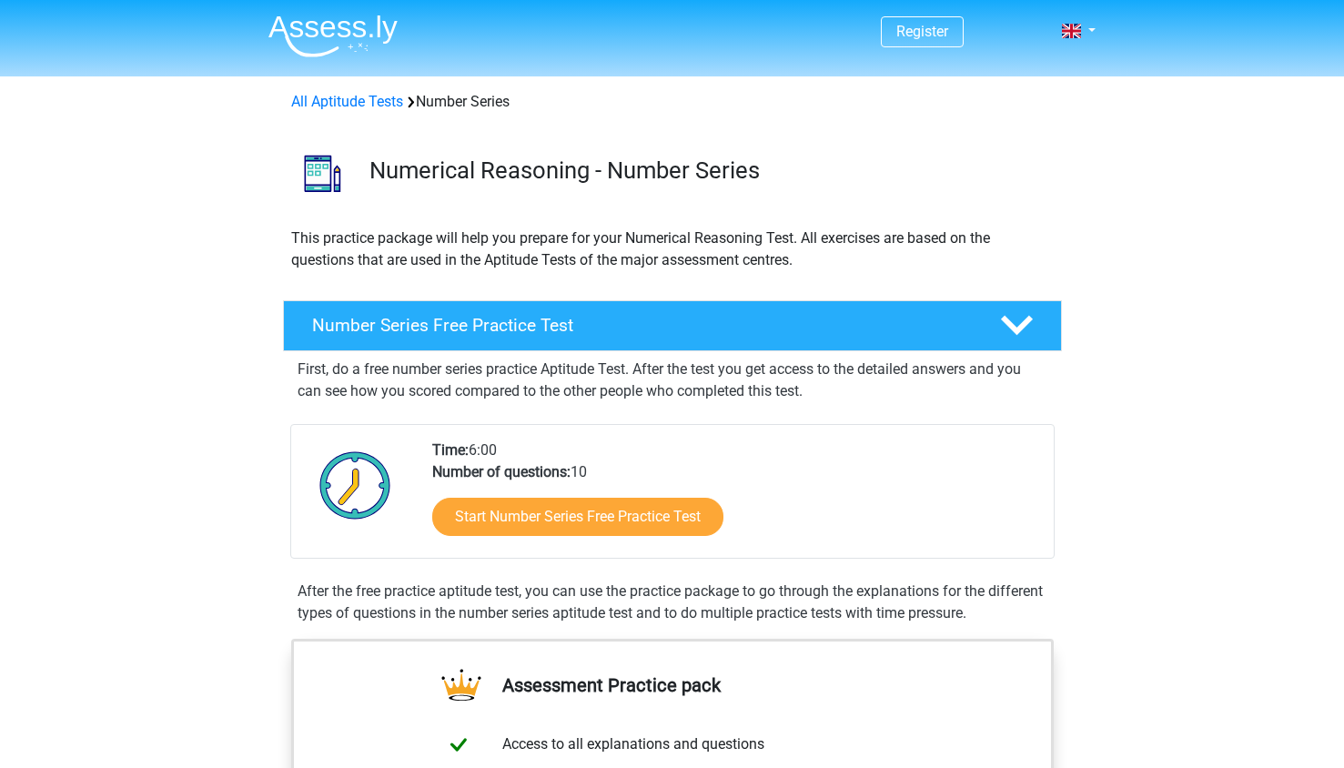
scroll to position [1068, 0]
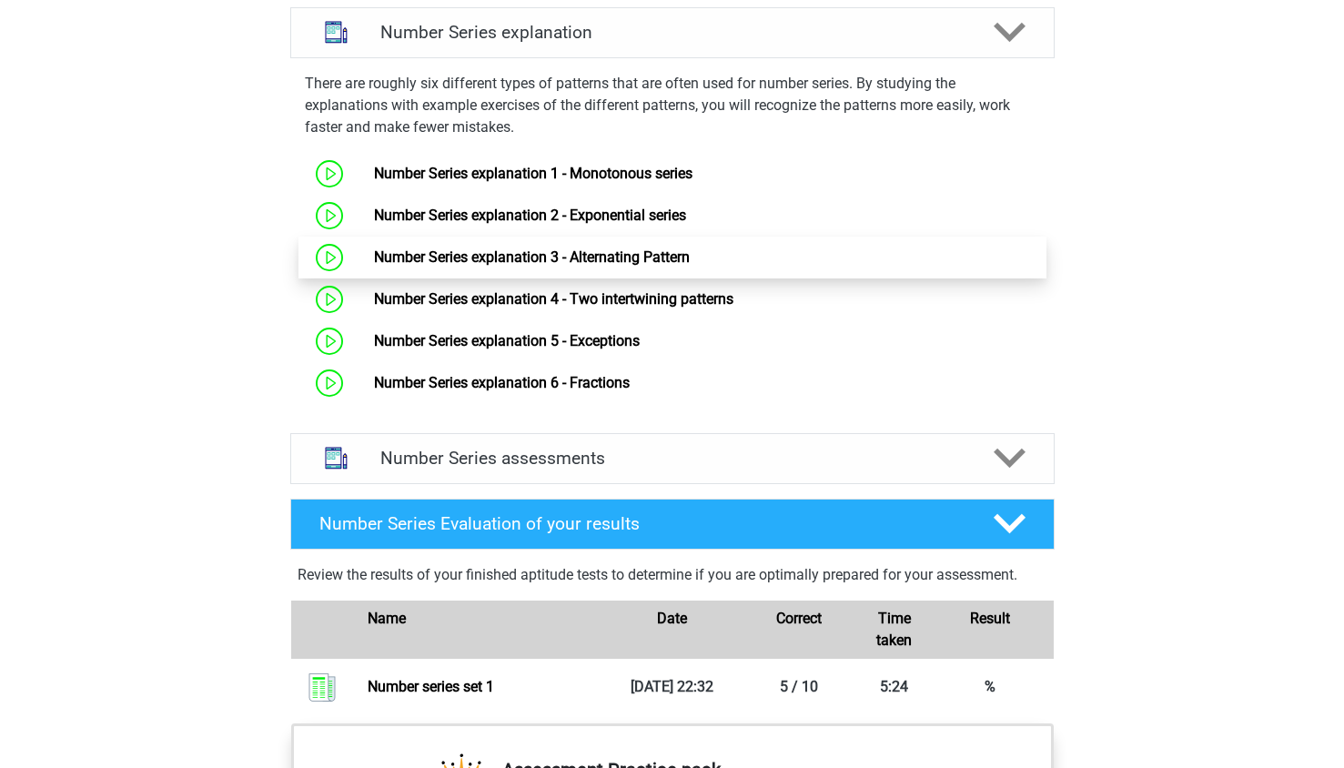
click at [543, 257] on link "Number Series explanation 3 - Alternating Pattern" at bounding box center [532, 256] width 316 height 17
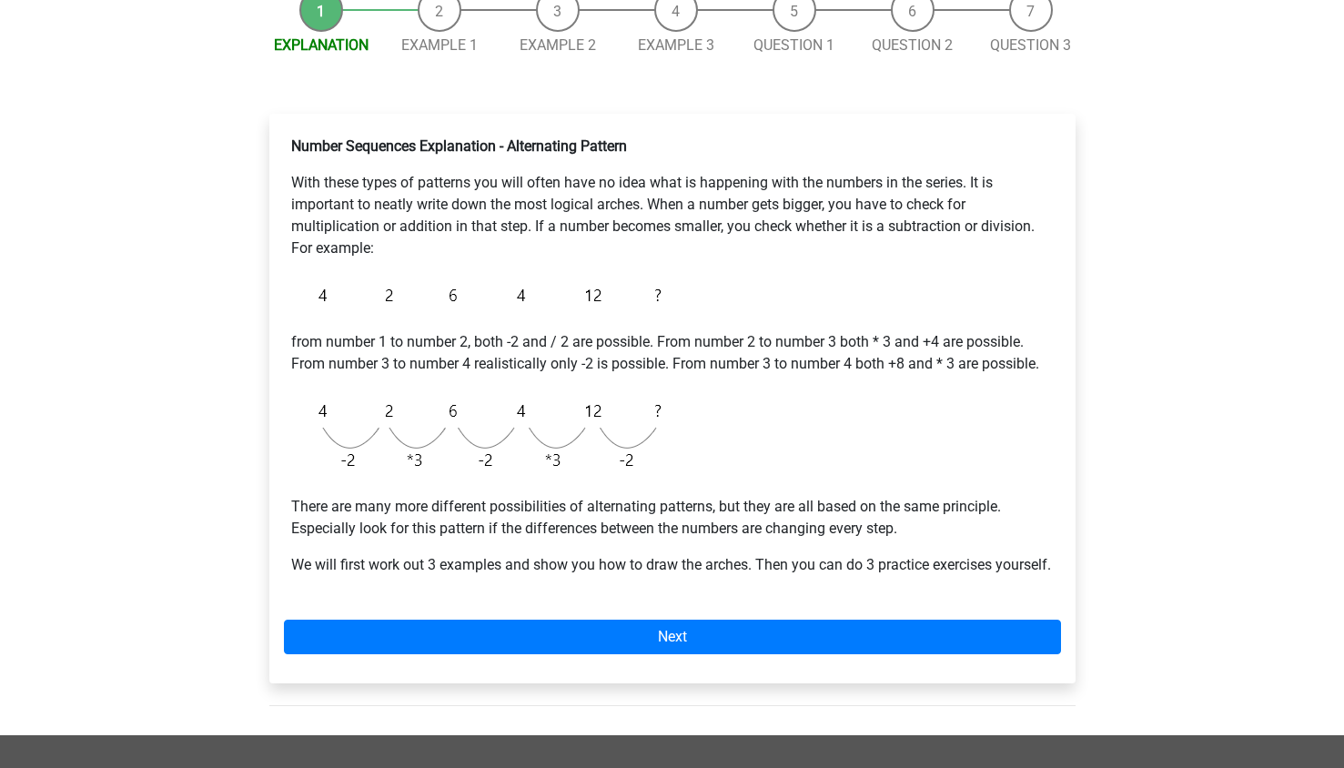
scroll to position [200, 0]
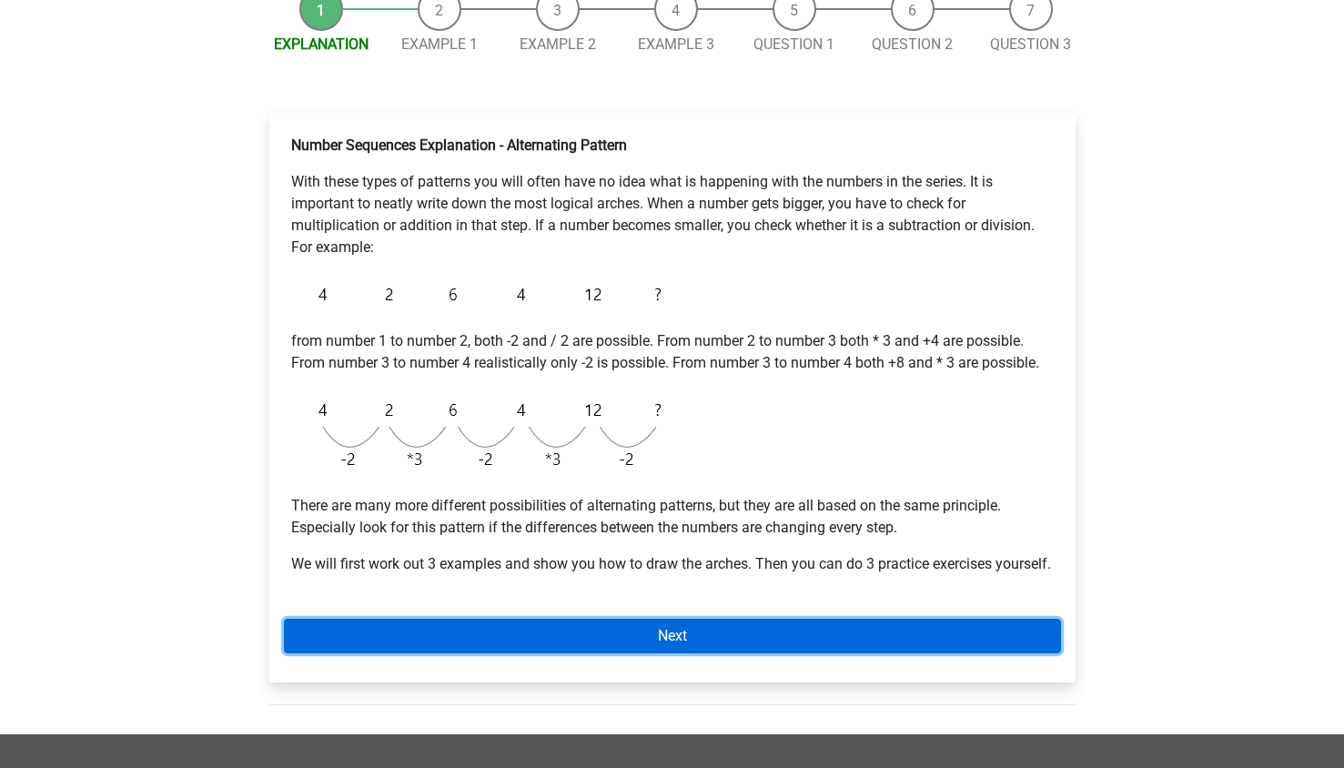
click at [566, 652] on link "Next" at bounding box center [672, 636] width 777 height 35
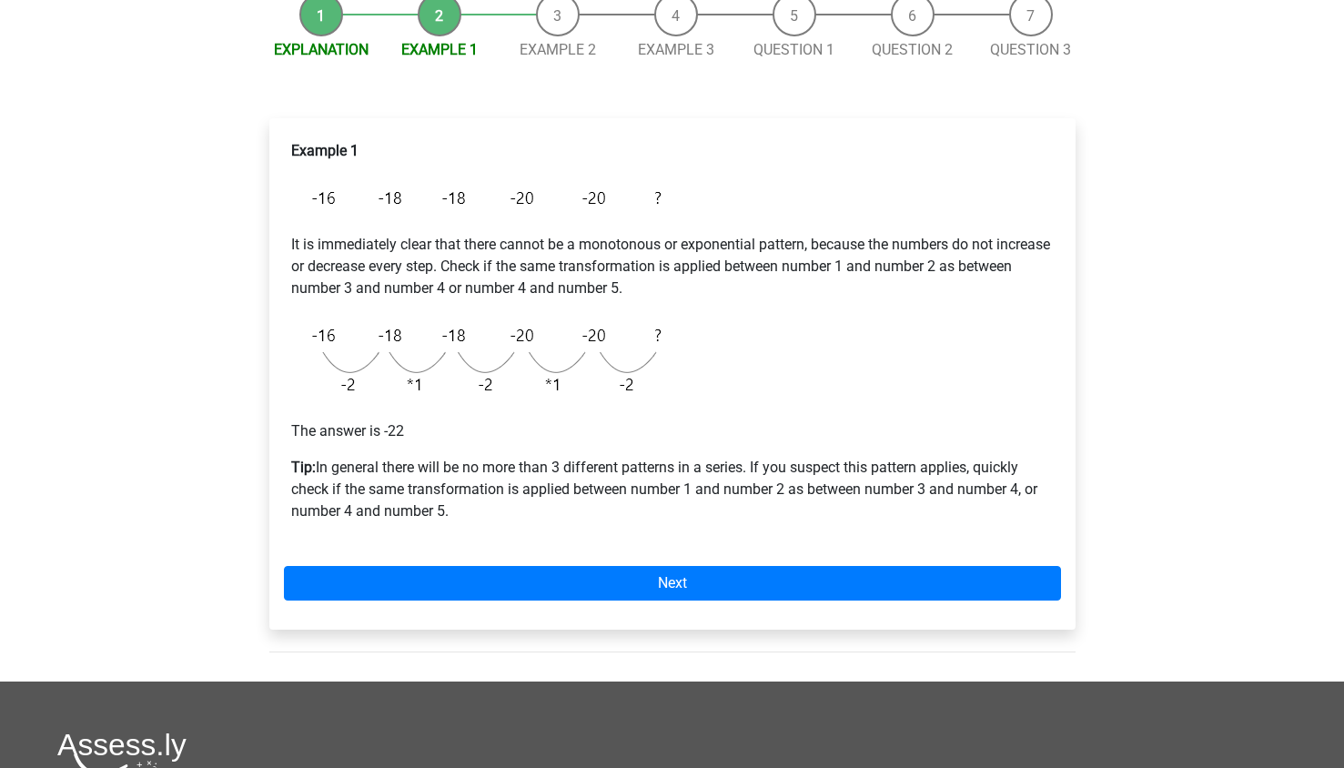
scroll to position [196, 0]
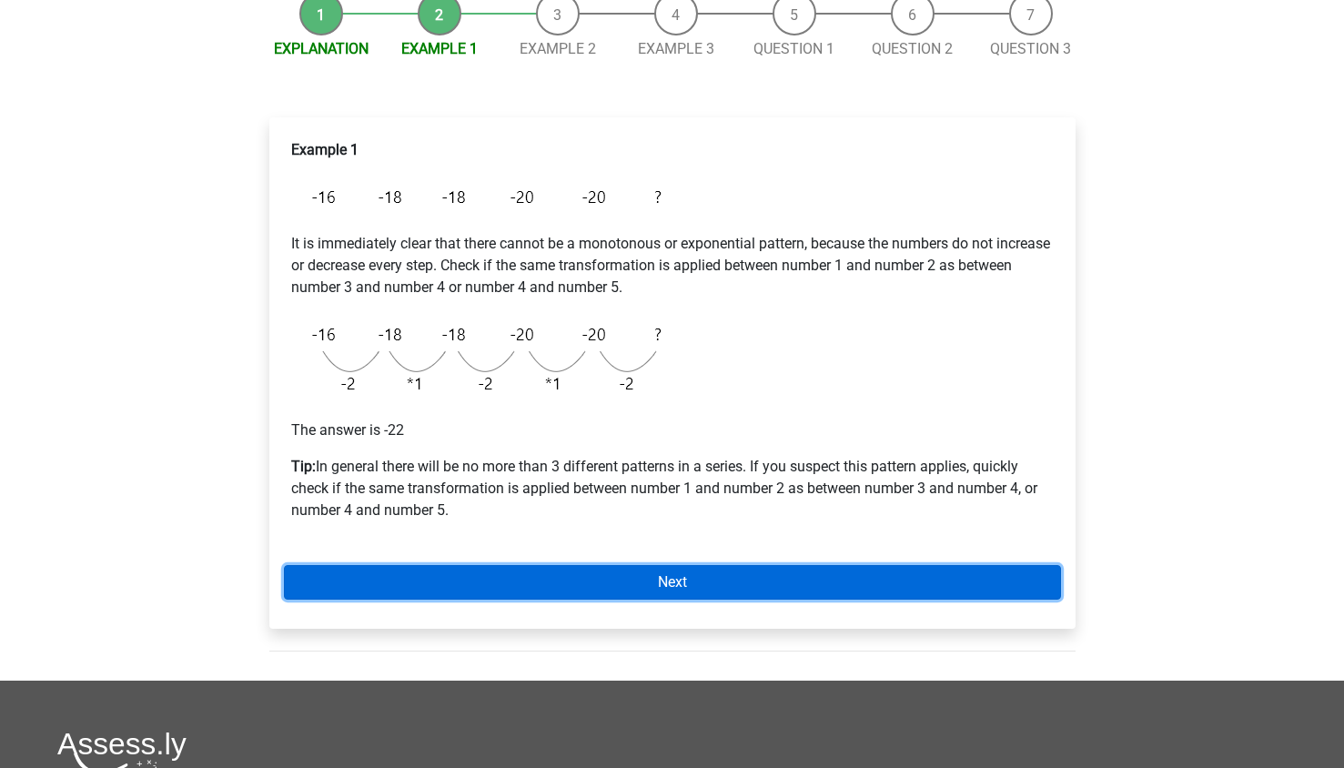
click at [565, 584] on link "Next" at bounding box center [672, 582] width 777 height 35
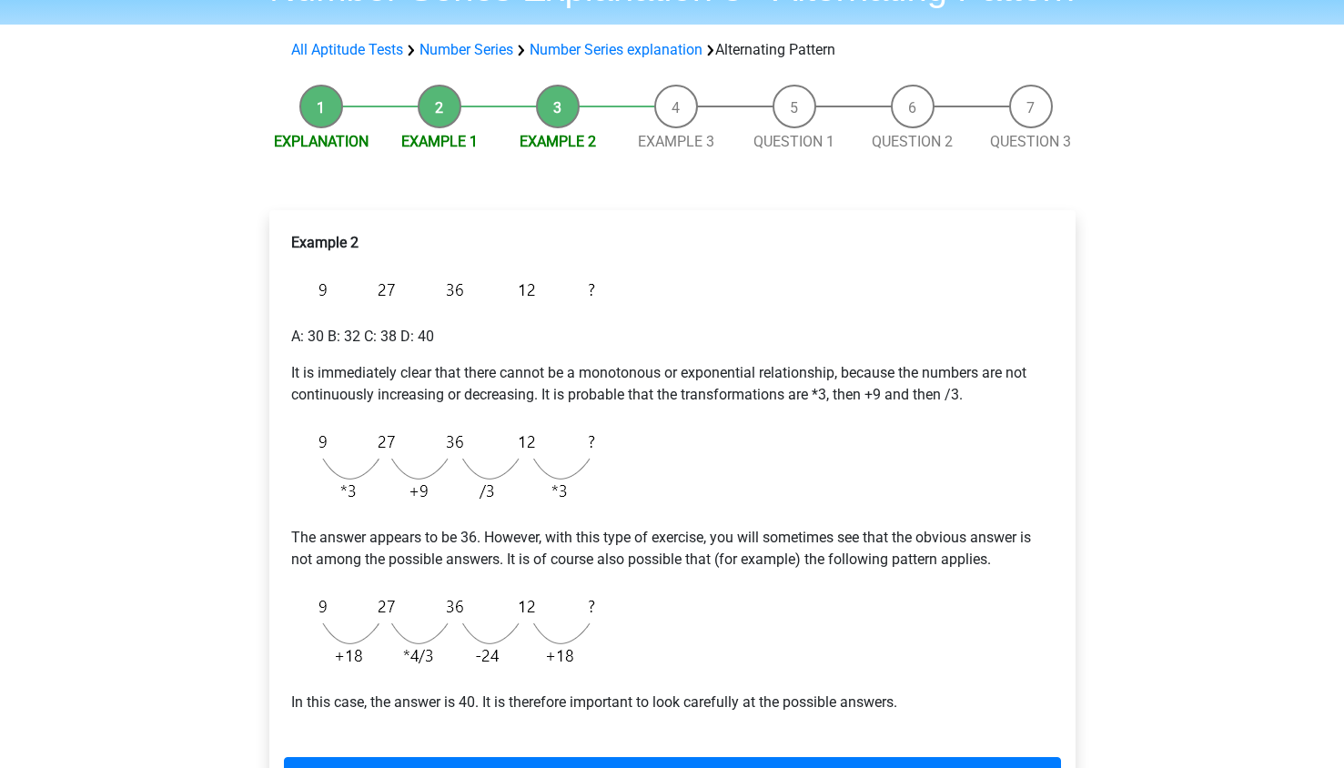
scroll to position [83, 0]
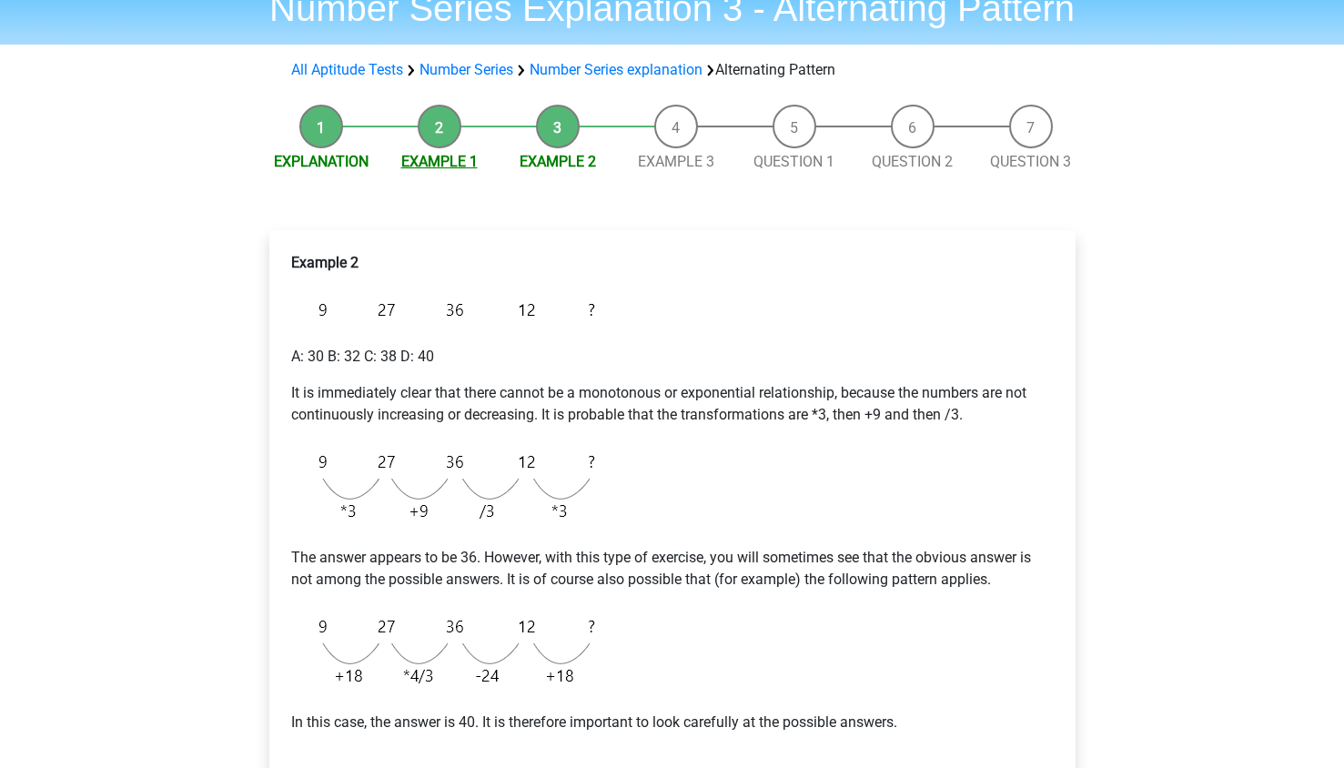
click at [443, 158] on link "Example 1" at bounding box center [439, 161] width 76 height 17
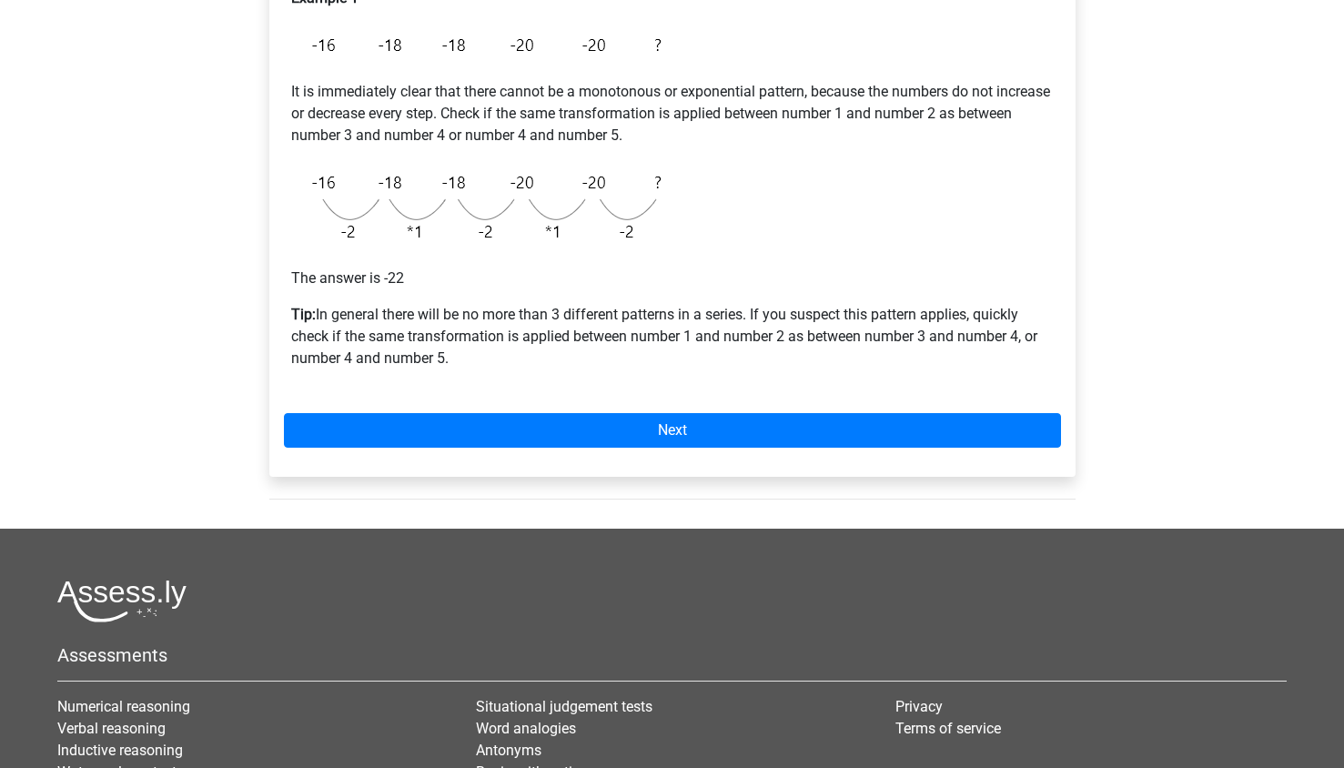
scroll to position [347, 0]
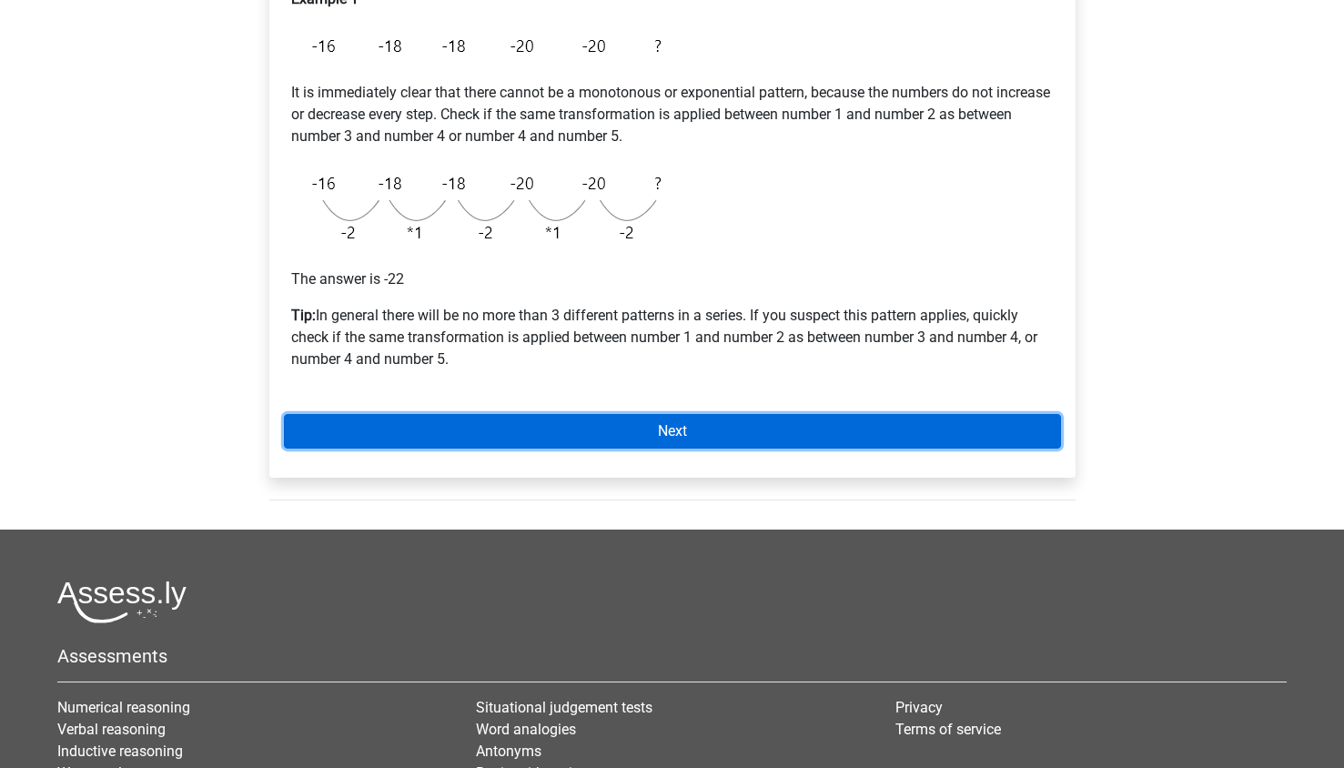
click at [610, 424] on link "Next" at bounding box center [672, 431] width 777 height 35
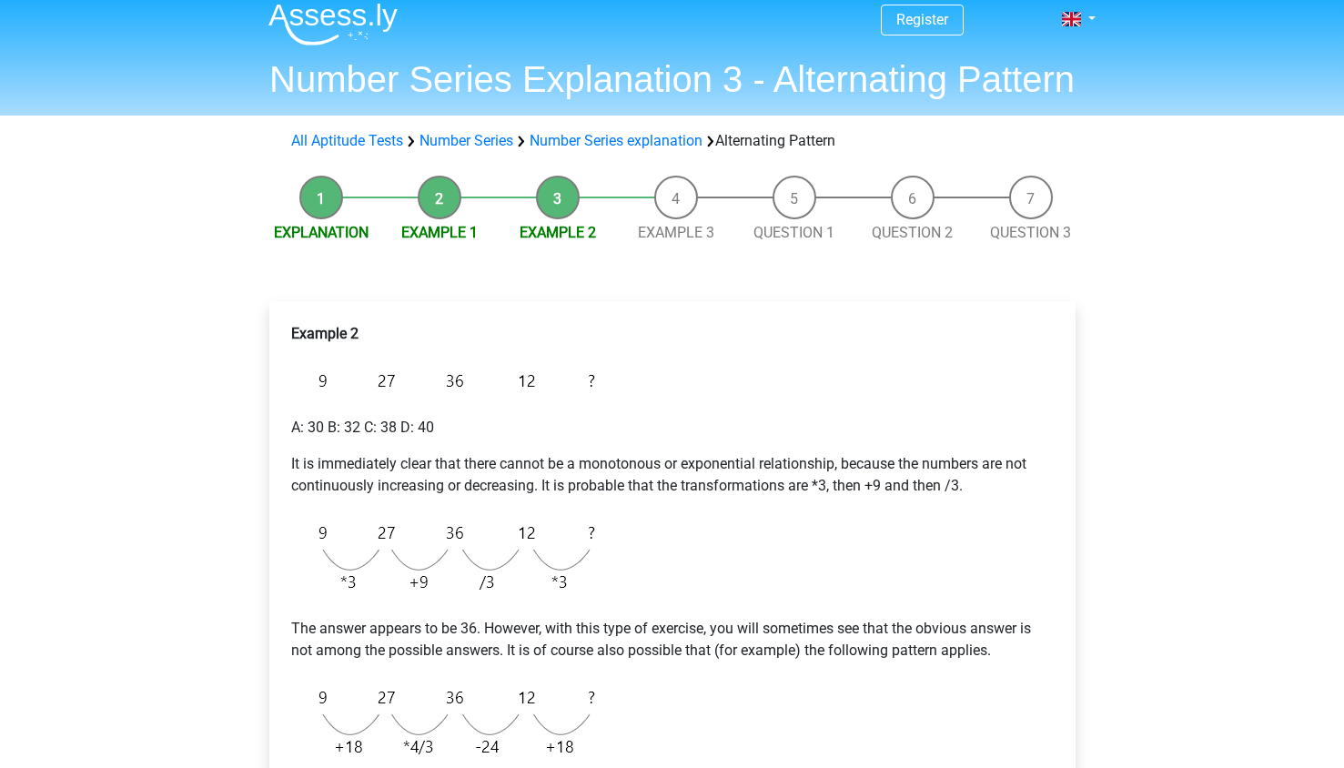
scroll to position [11, 0]
click at [635, 147] on link "Number Series explanation" at bounding box center [616, 141] width 173 height 17
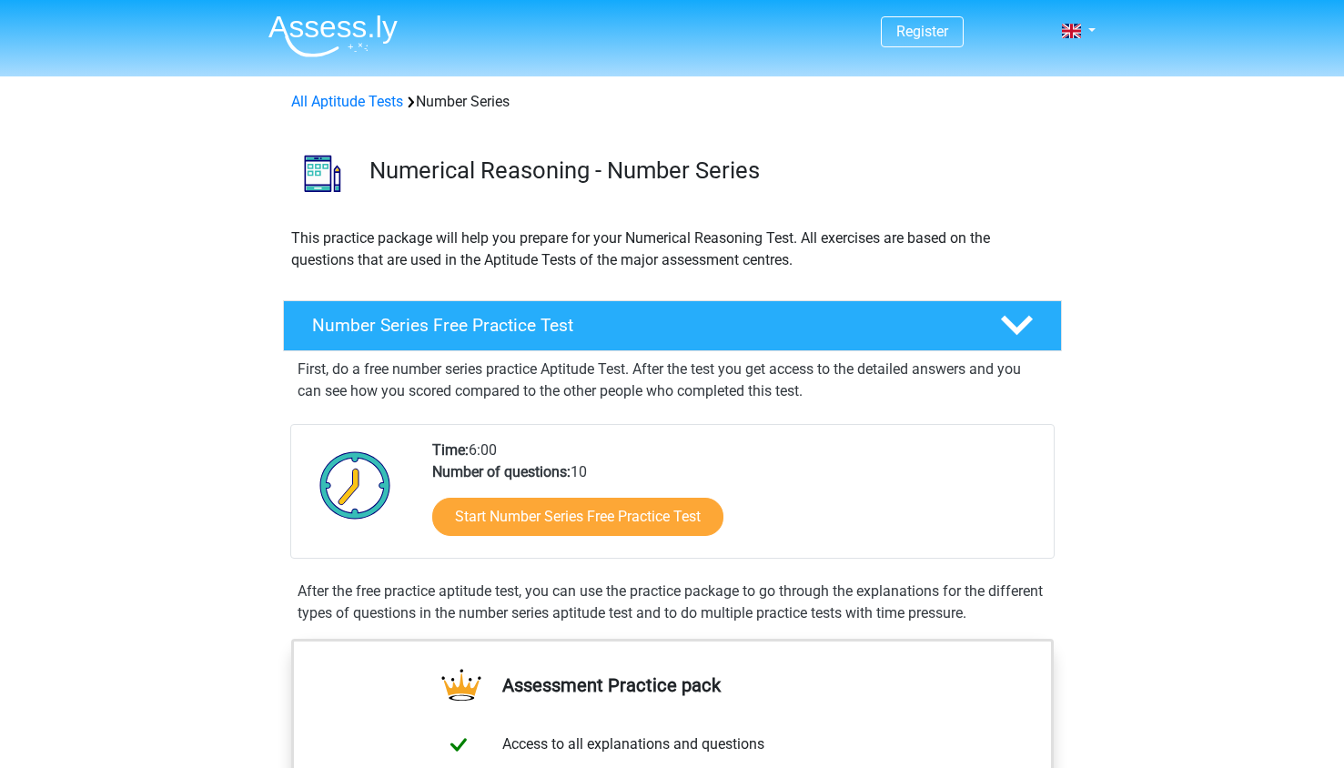
scroll to position [1068, 0]
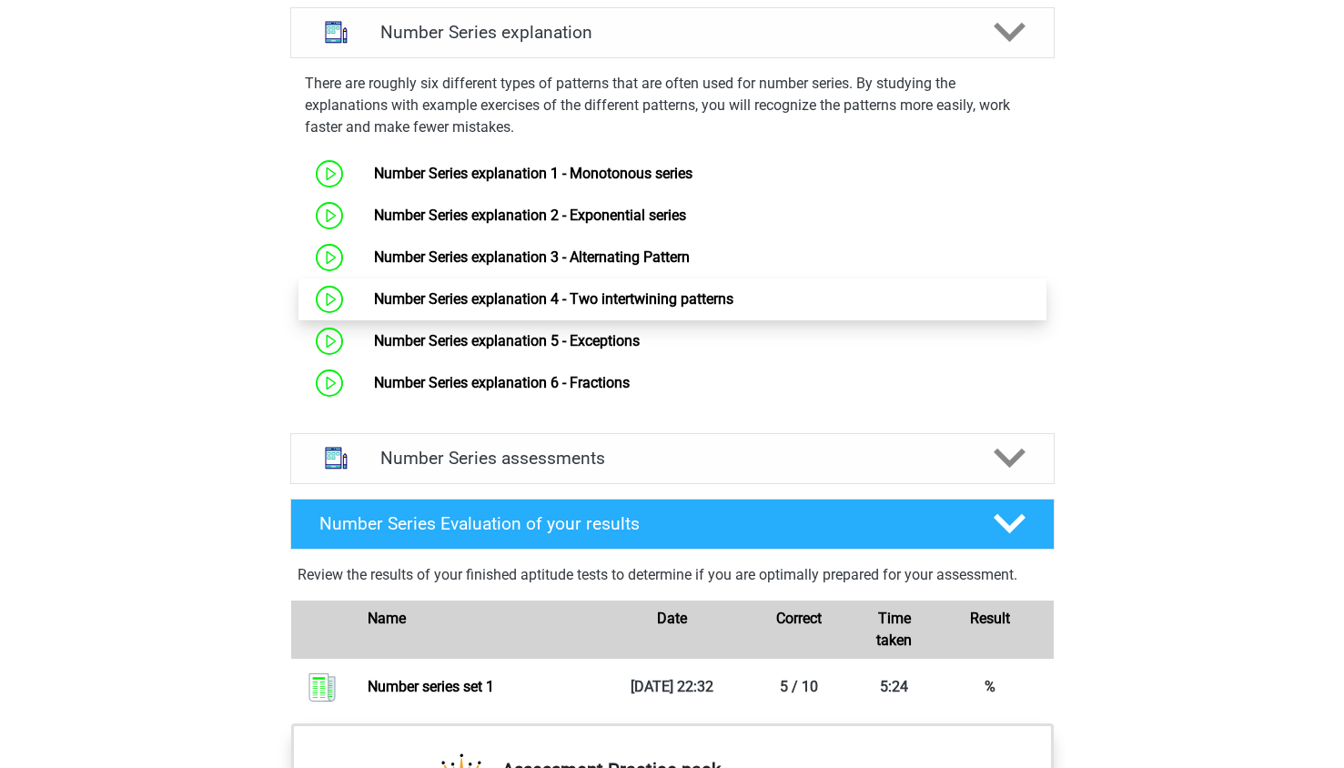
click at [568, 299] on link "Number Series explanation 4 - Two intertwining patterns" at bounding box center [554, 298] width 360 height 17
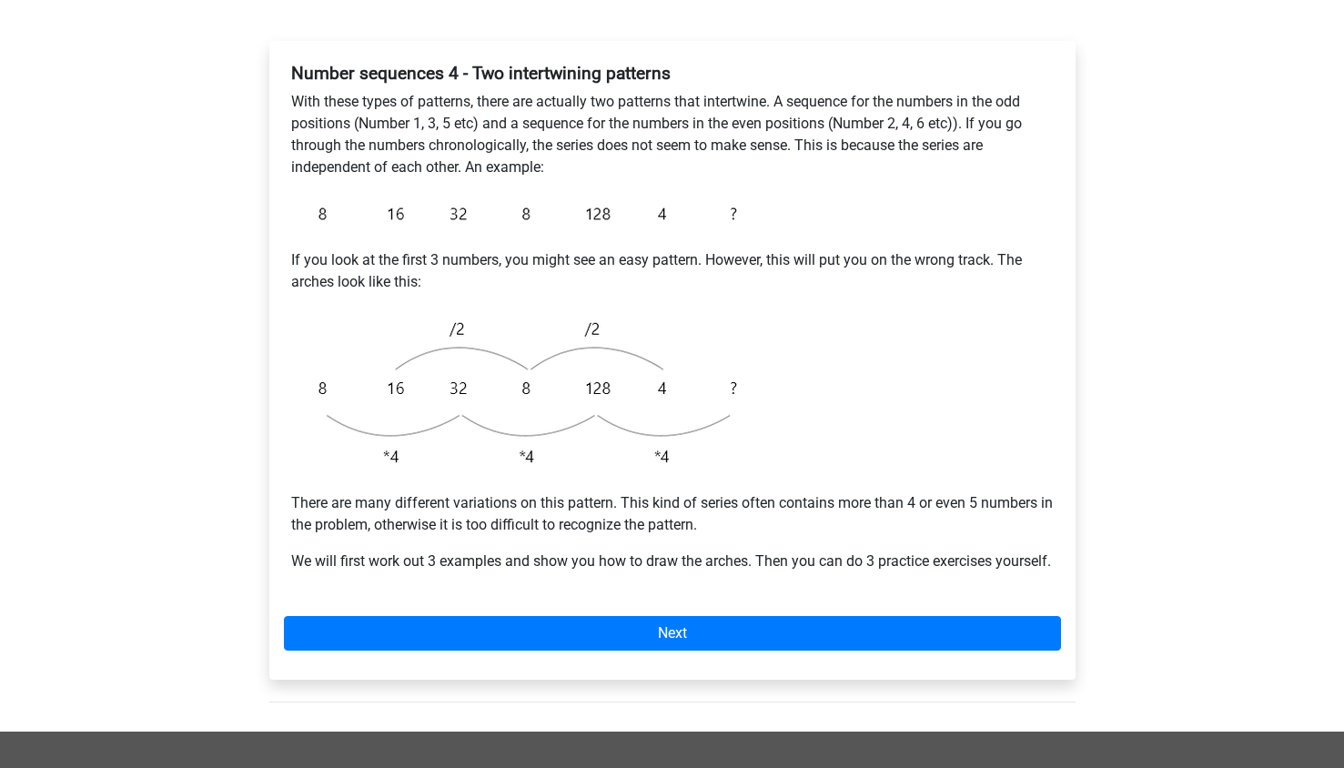
scroll to position [314, 0]
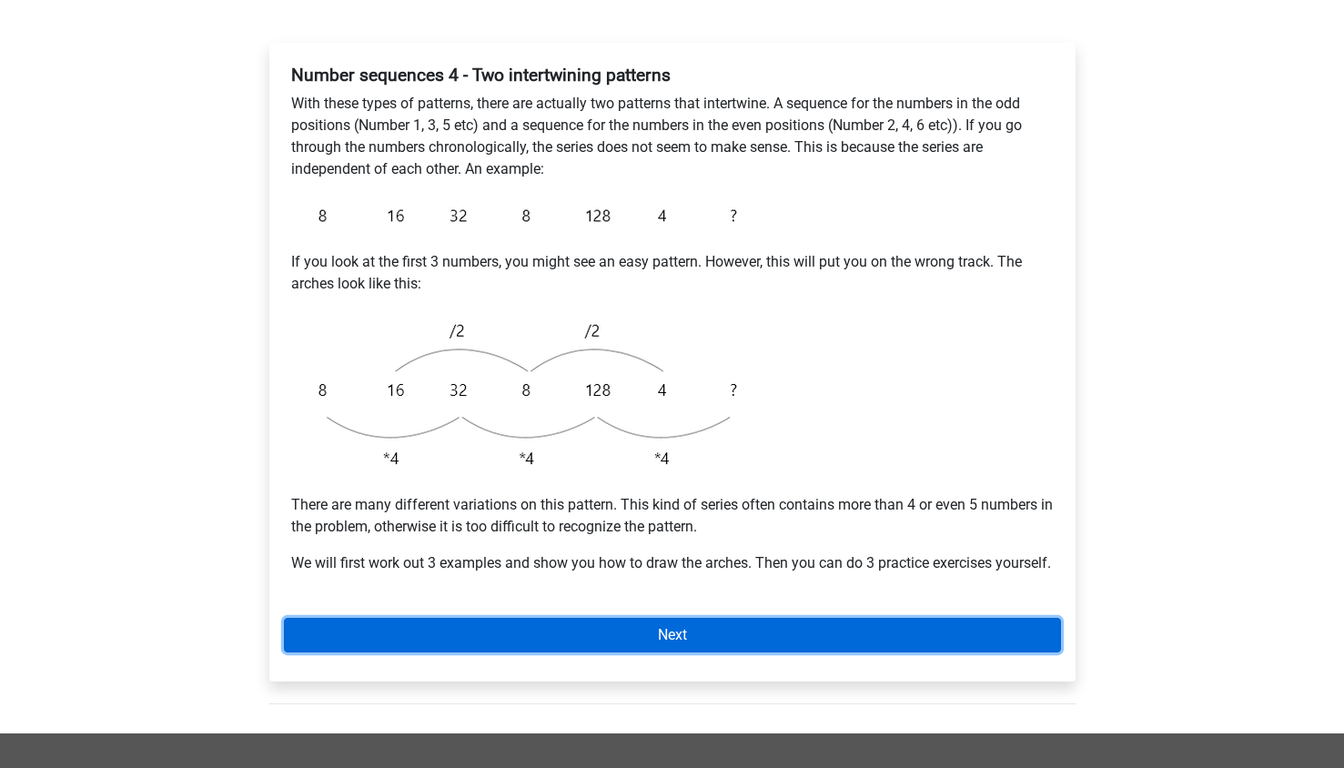
click at [664, 653] on link "Next" at bounding box center [672, 635] width 777 height 35
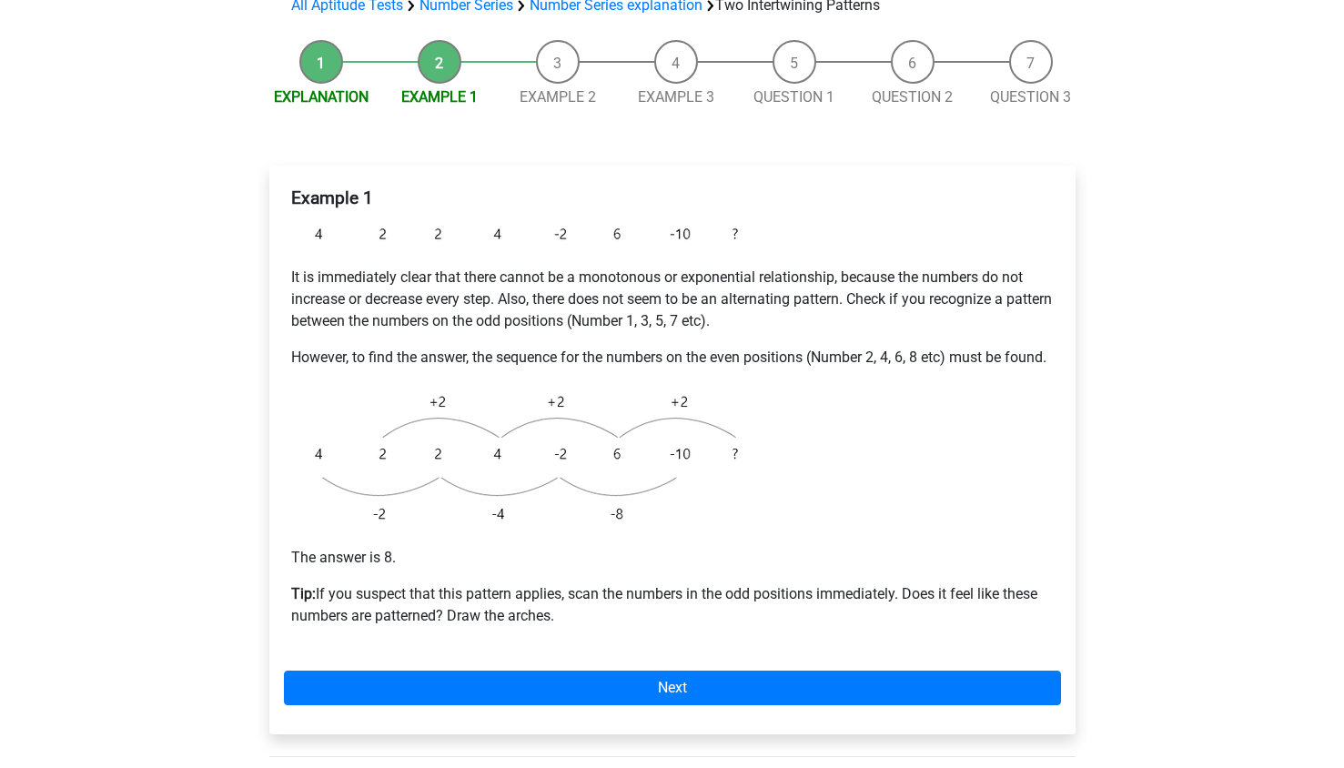
scroll to position [190, 0]
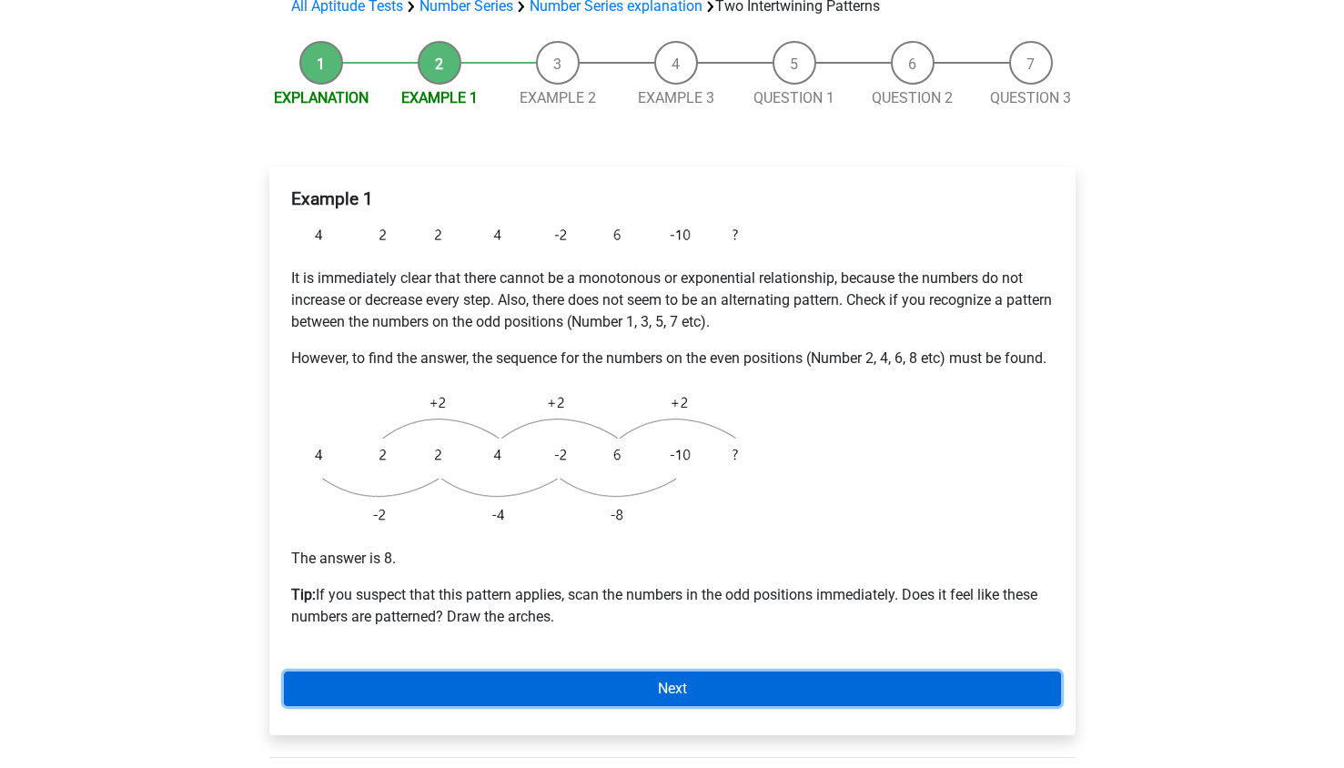
click at [492, 706] on link "Next" at bounding box center [672, 689] width 777 height 35
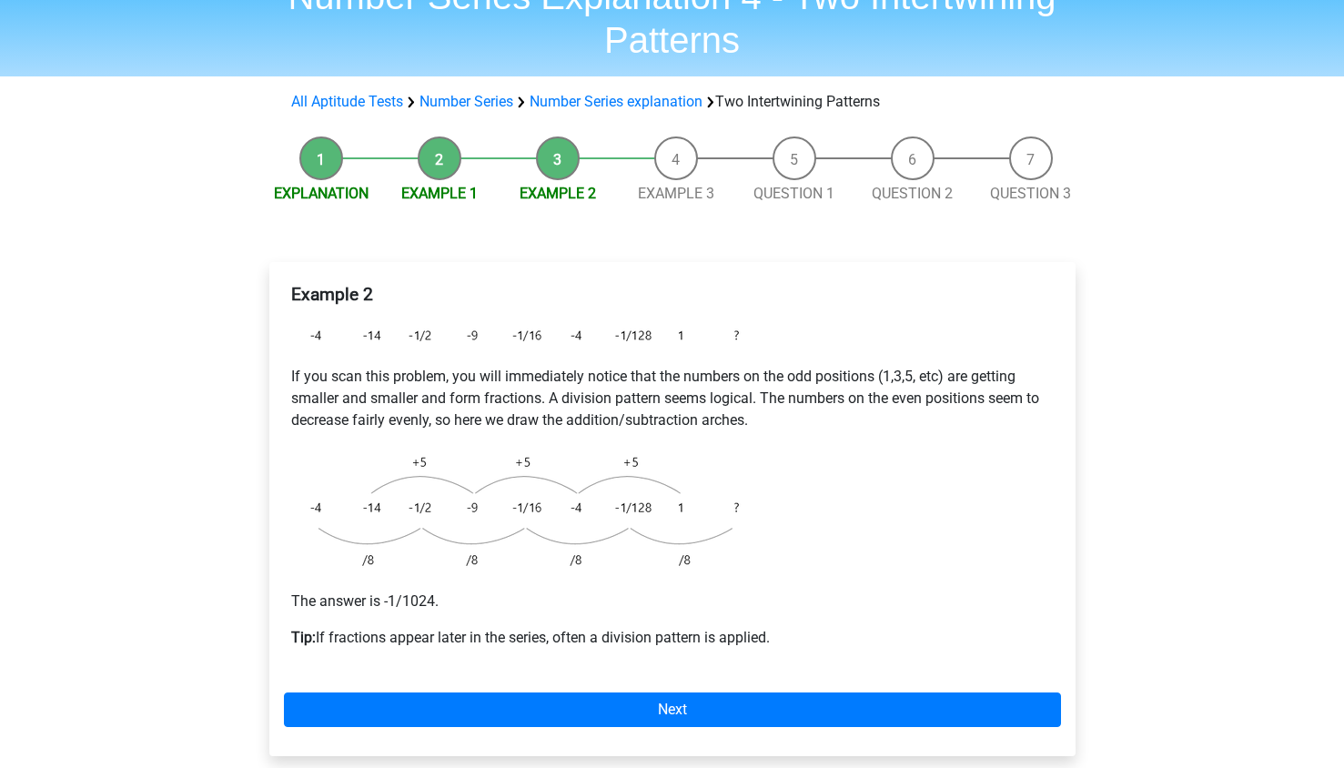
scroll to position [99, 0]
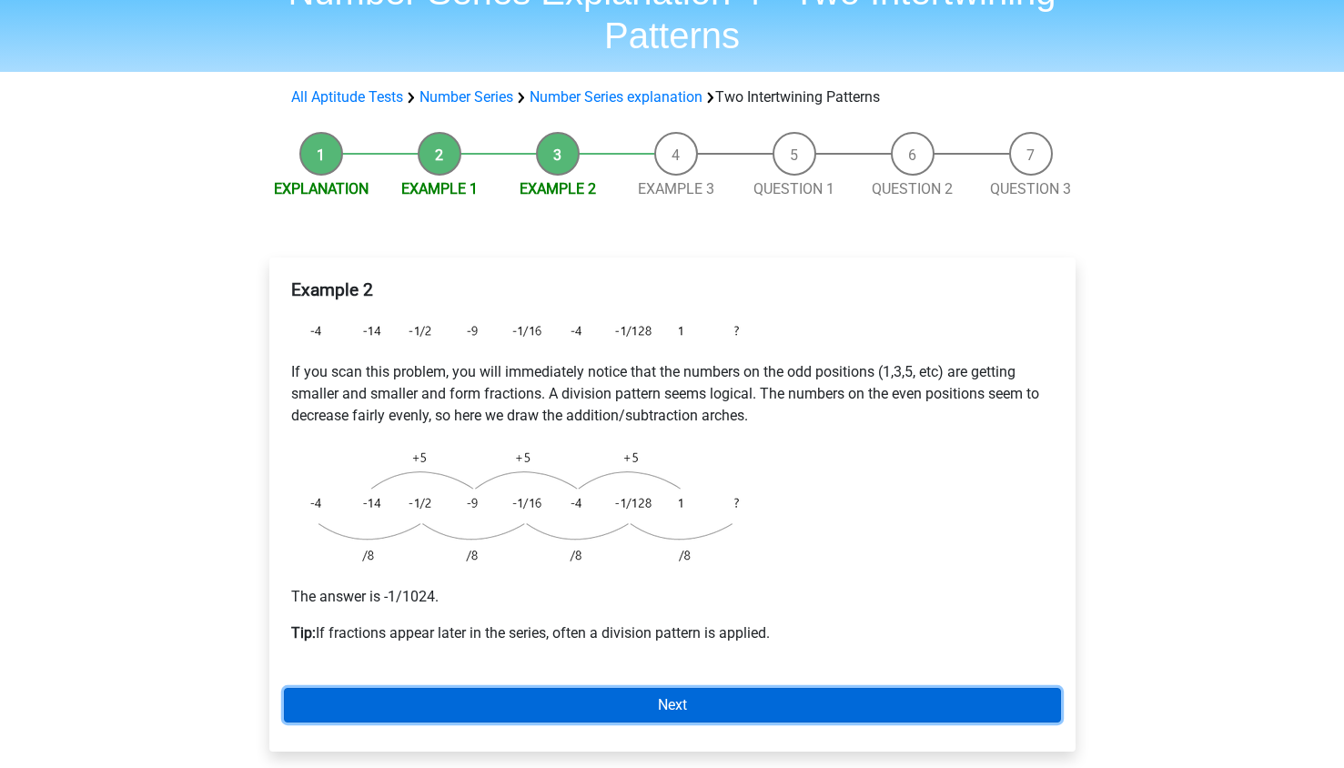
click at [450, 691] on link "Next" at bounding box center [672, 705] width 777 height 35
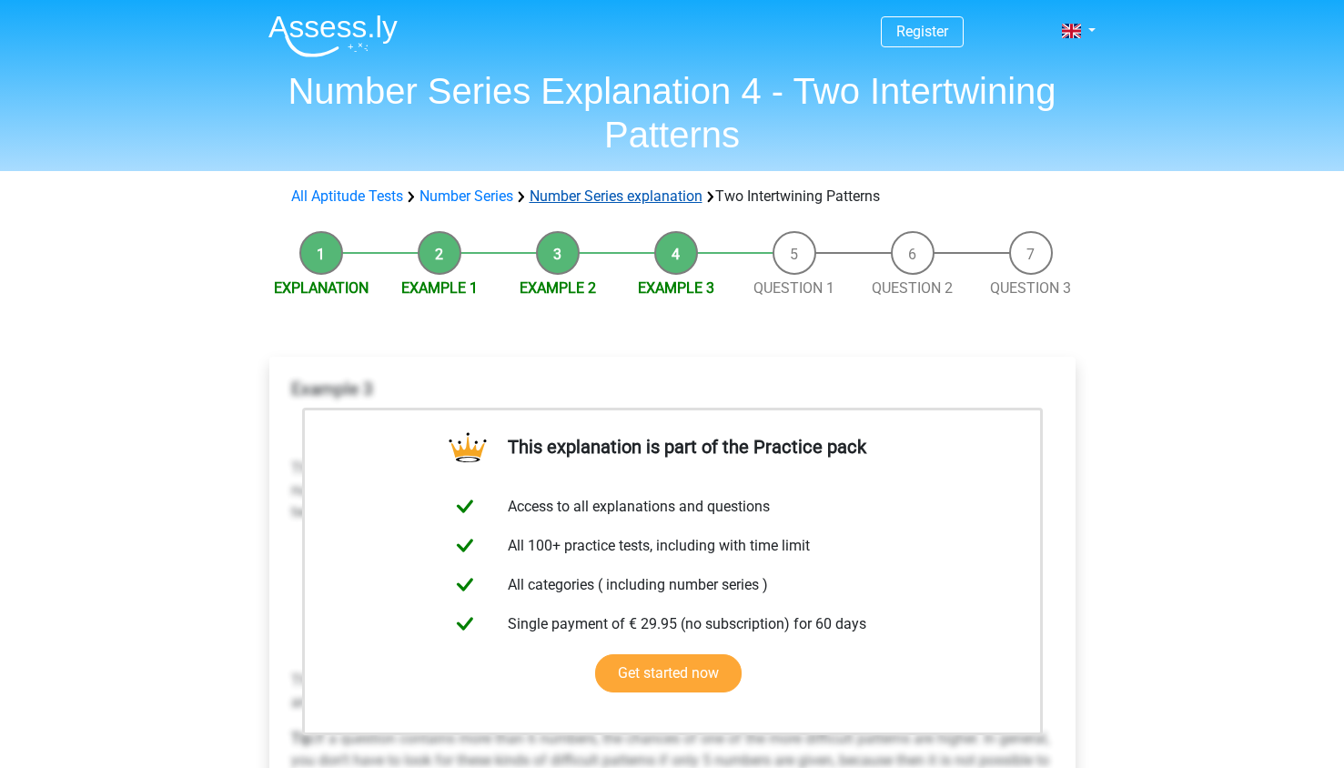
click at [629, 190] on link "Number Series explanation" at bounding box center [616, 196] width 173 height 17
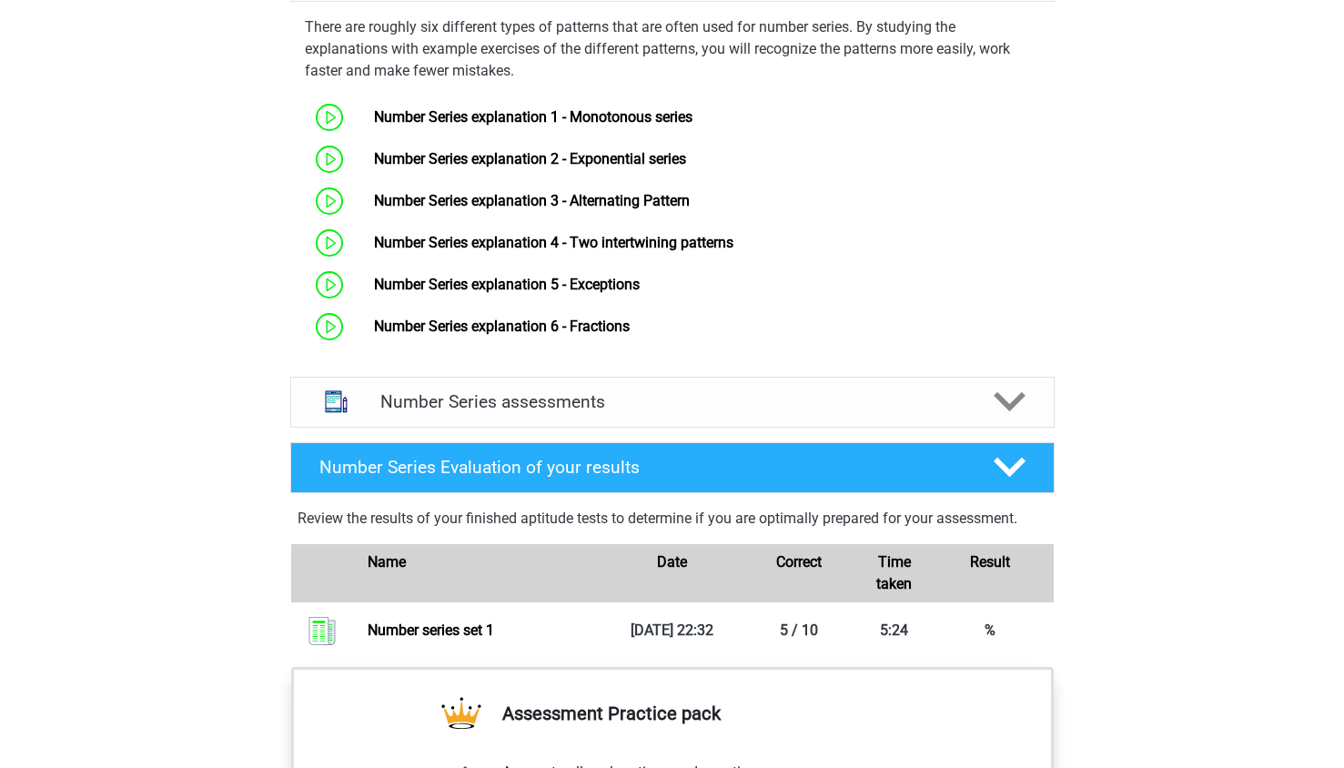
scroll to position [1125, 0]
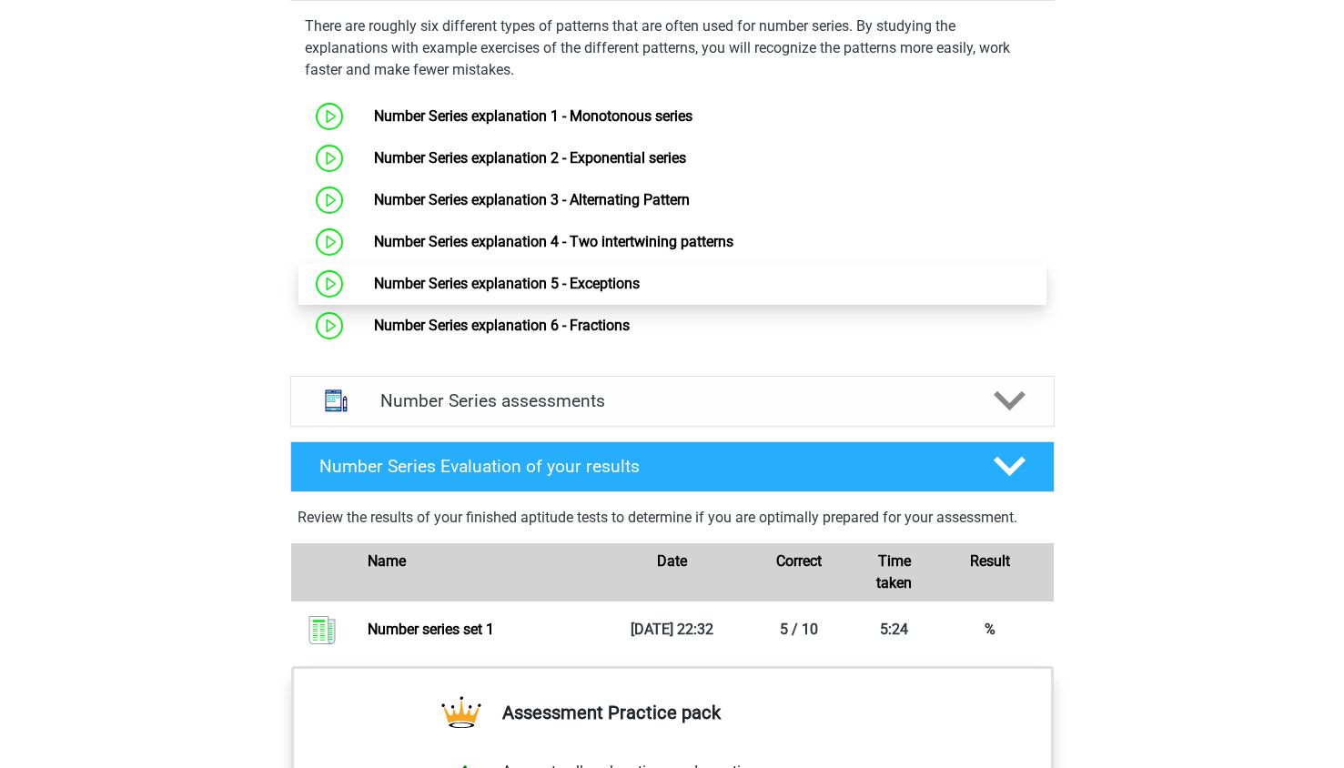
click at [613, 279] on link "Number Series explanation 5 - Exceptions" at bounding box center [507, 283] width 266 height 17
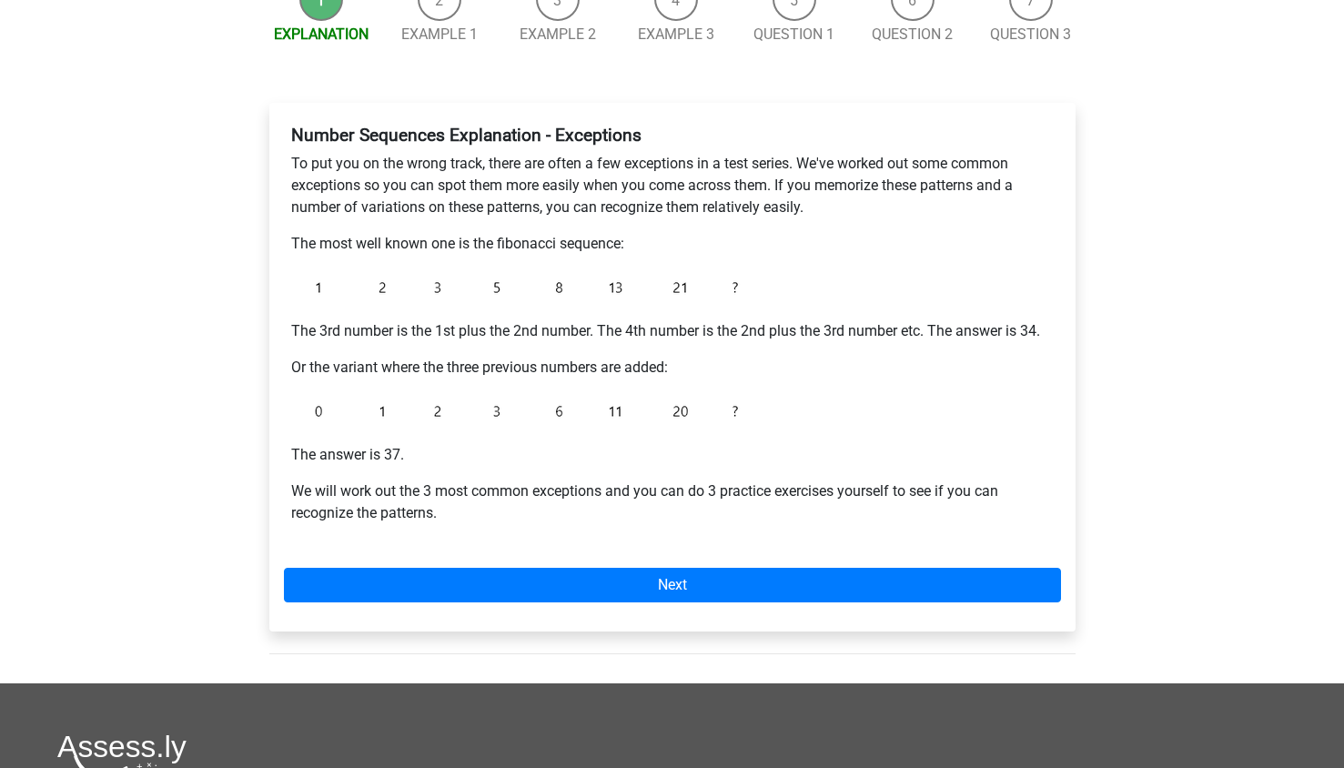
scroll to position [212, 0]
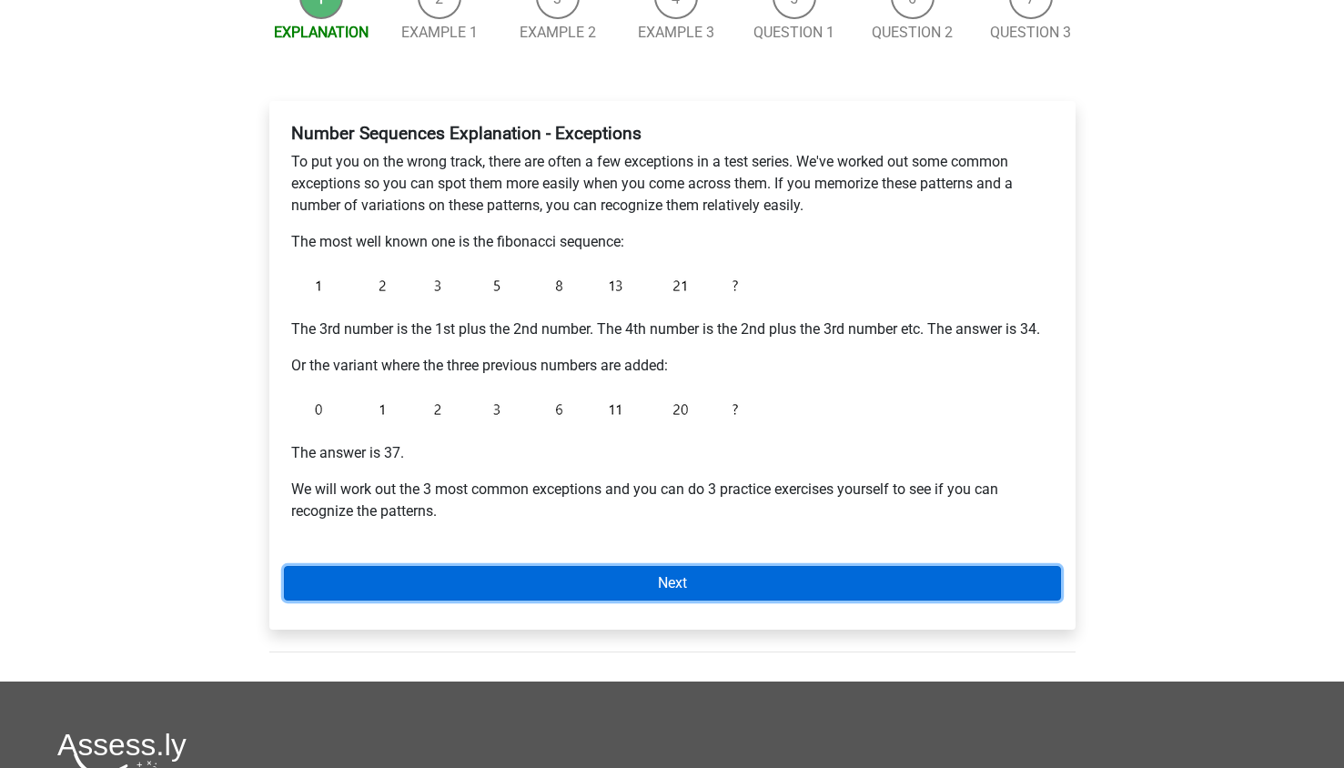
click at [449, 570] on link "Next" at bounding box center [672, 583] width 777 height 35
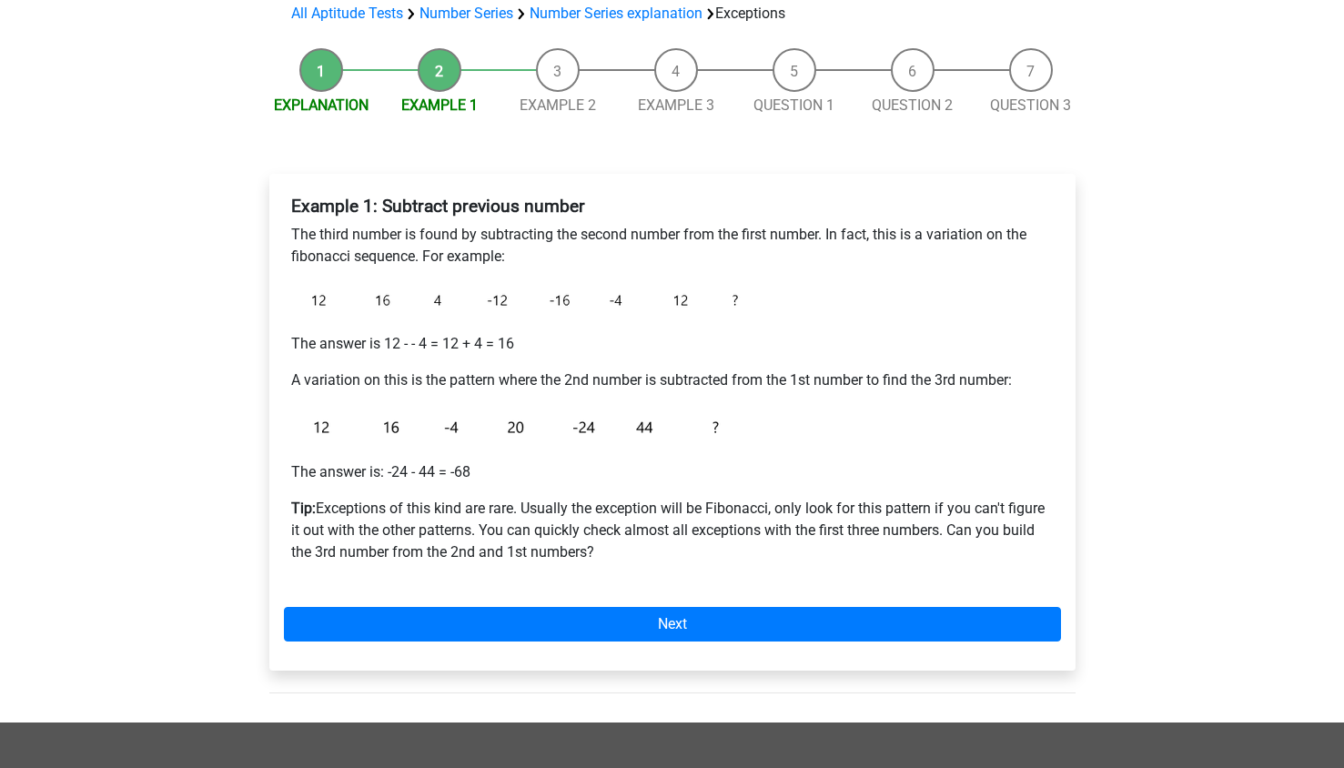
scroll to position [140, 0]
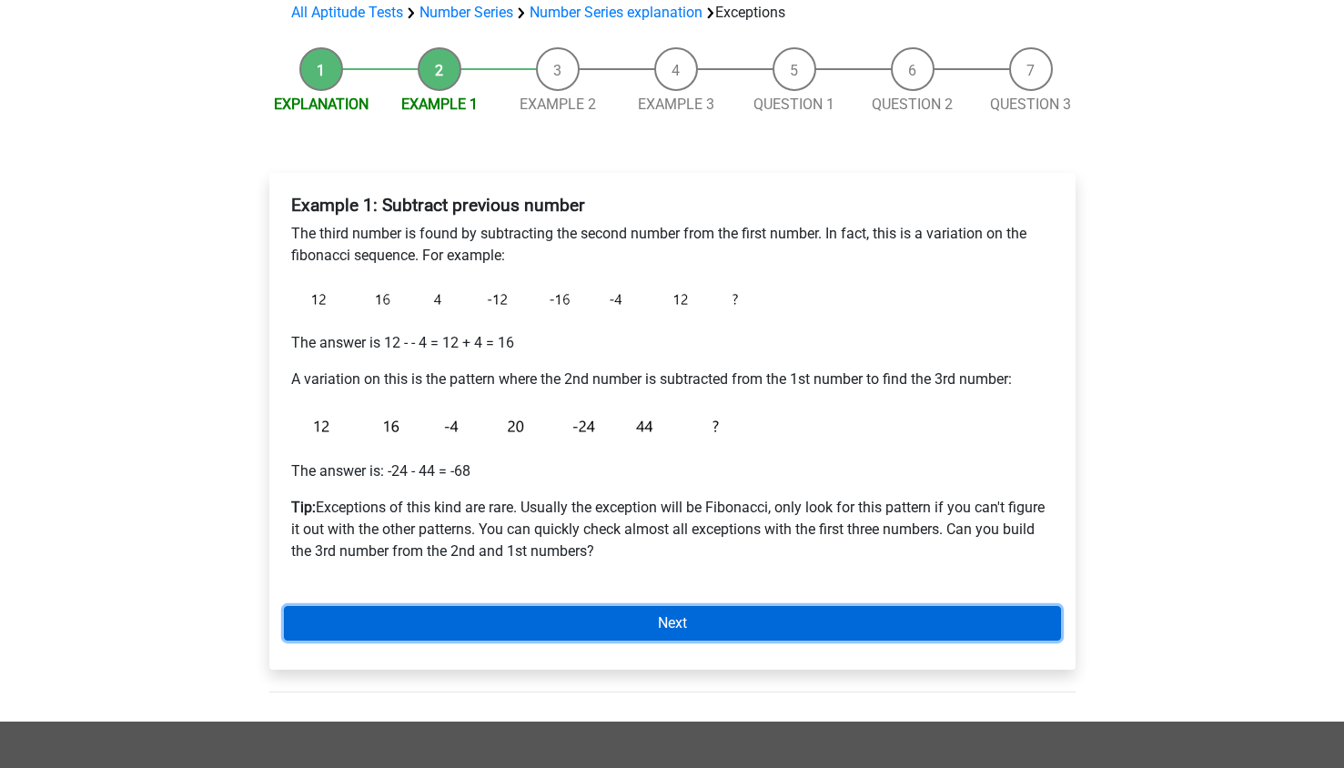
click at [956, 614] on link "Next" at bounding box center [672, 623] width 777 height 35
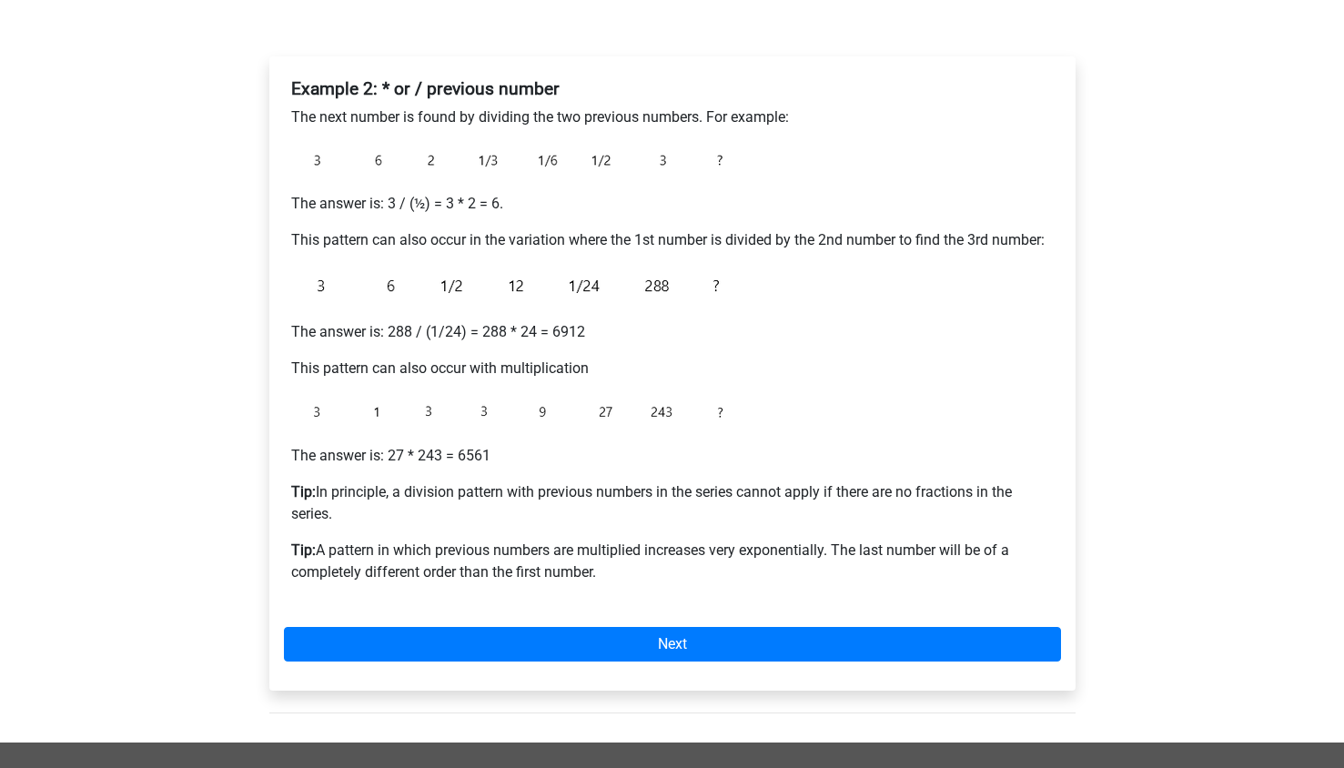
scroll to position [251, 0]
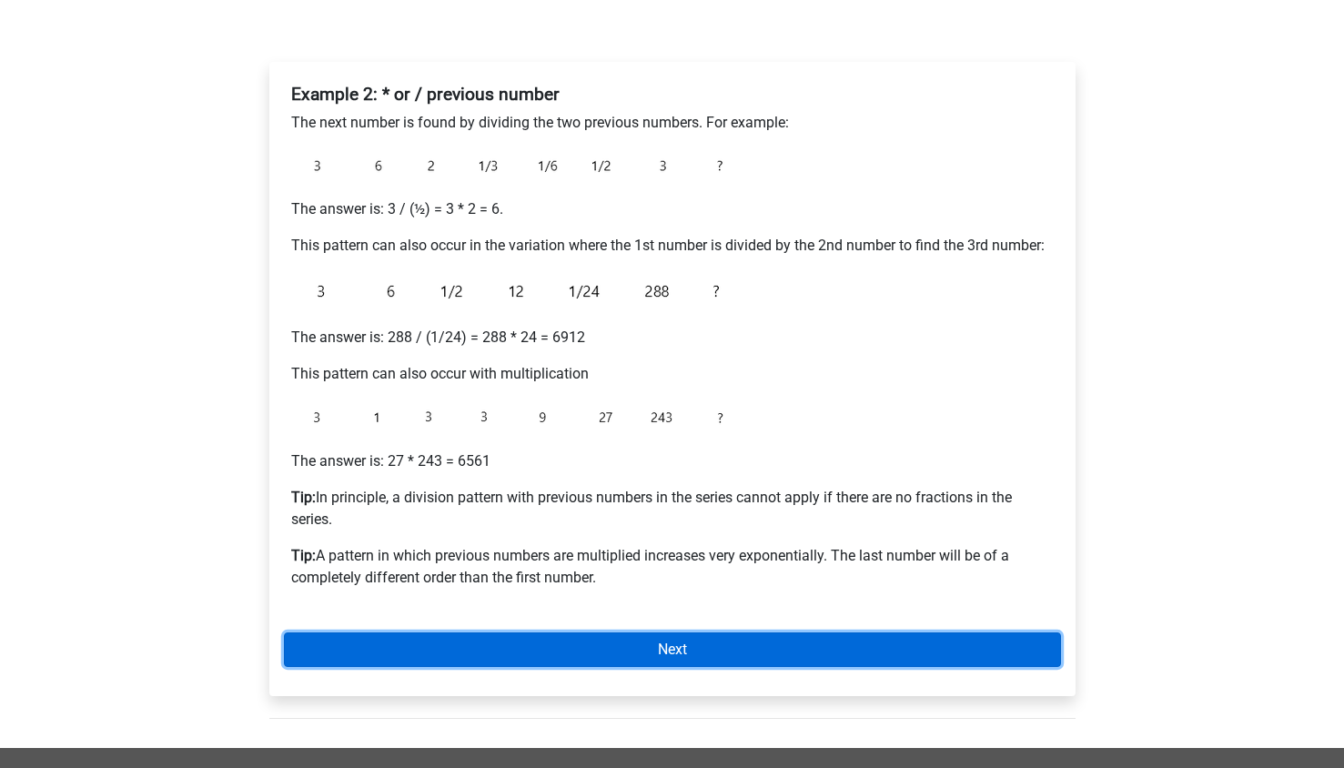
click at [925, 658] on link "Next" at bounding box center [672, 650] width 777 height 35
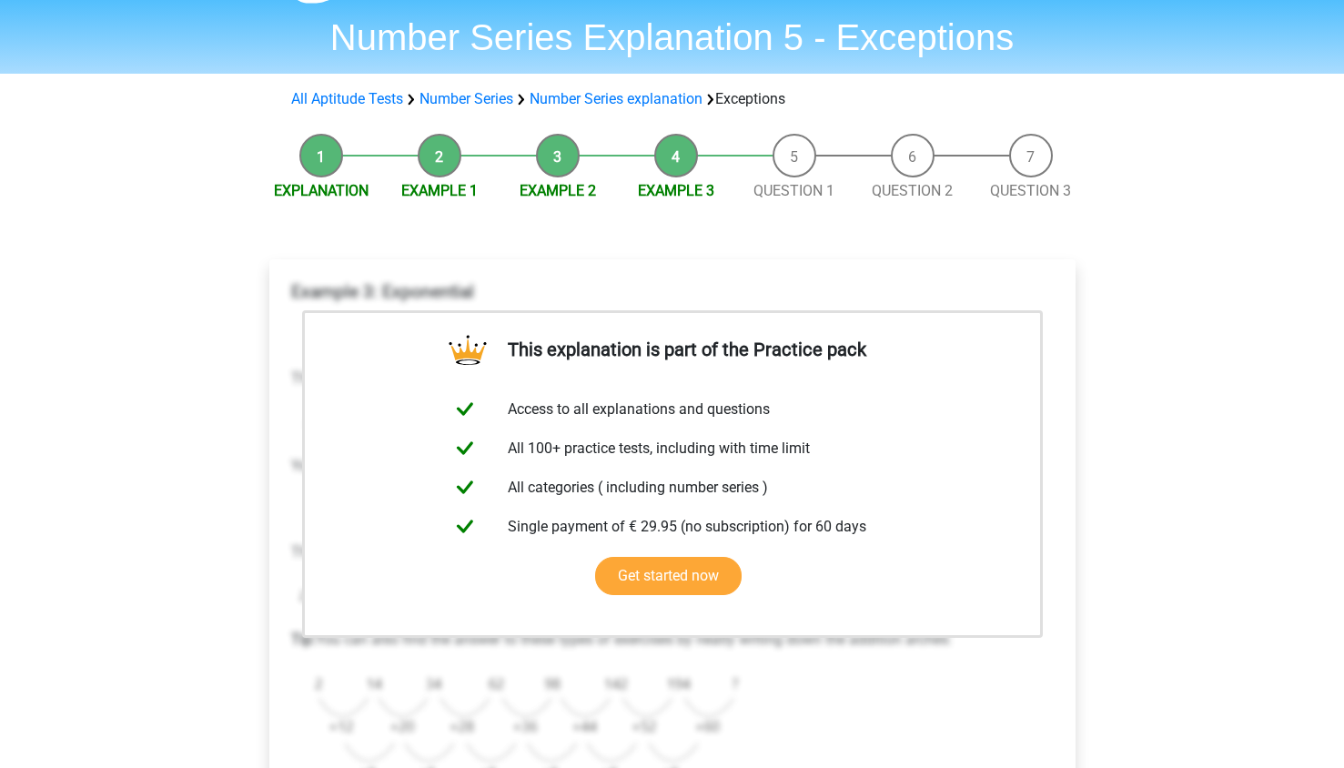
scroll to position [48, 0]
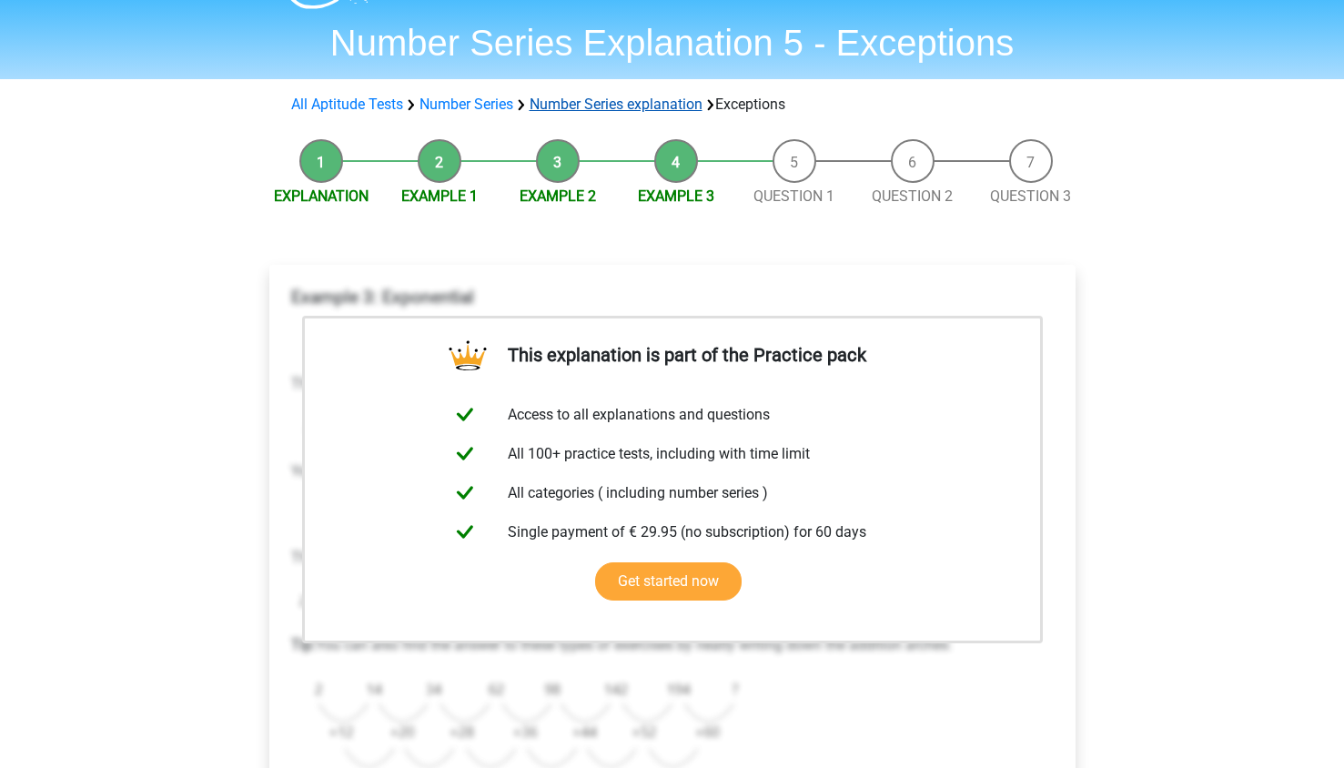
click at [562, 113] on link "Number Series explanation" at bounding box center [616, 104] width 173 height 17
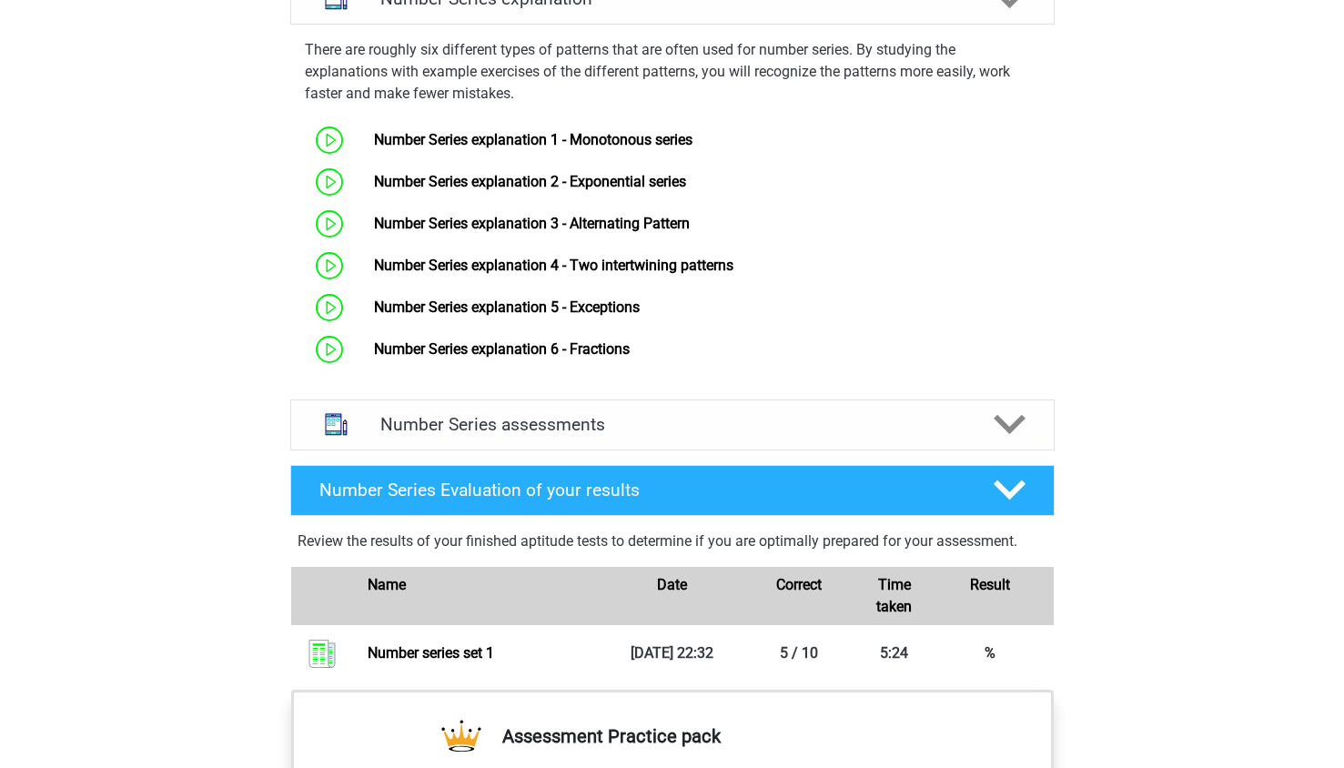
scroll to position [1107, 0]
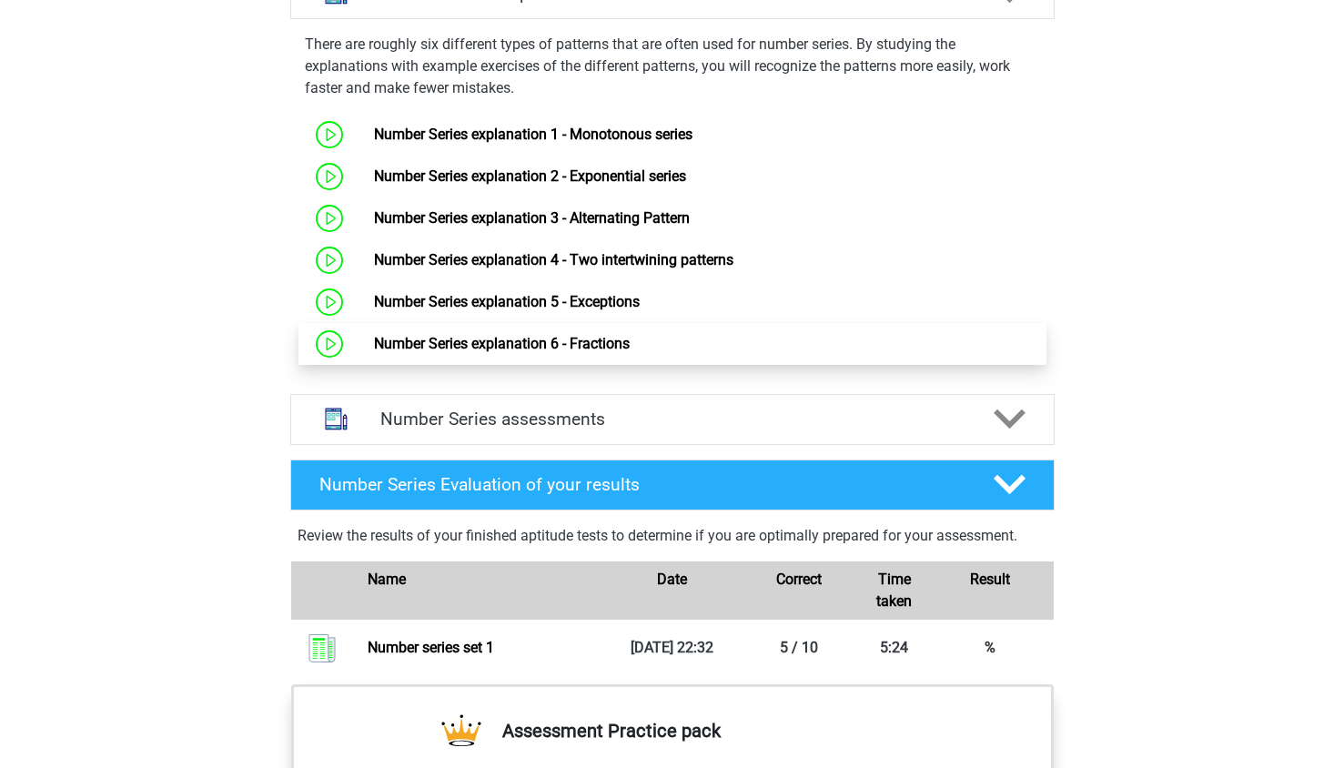
click at [571, 352] on link "Number Series explanation 6 - Fractions" at bounding box center [502, 343] width 256 height 17
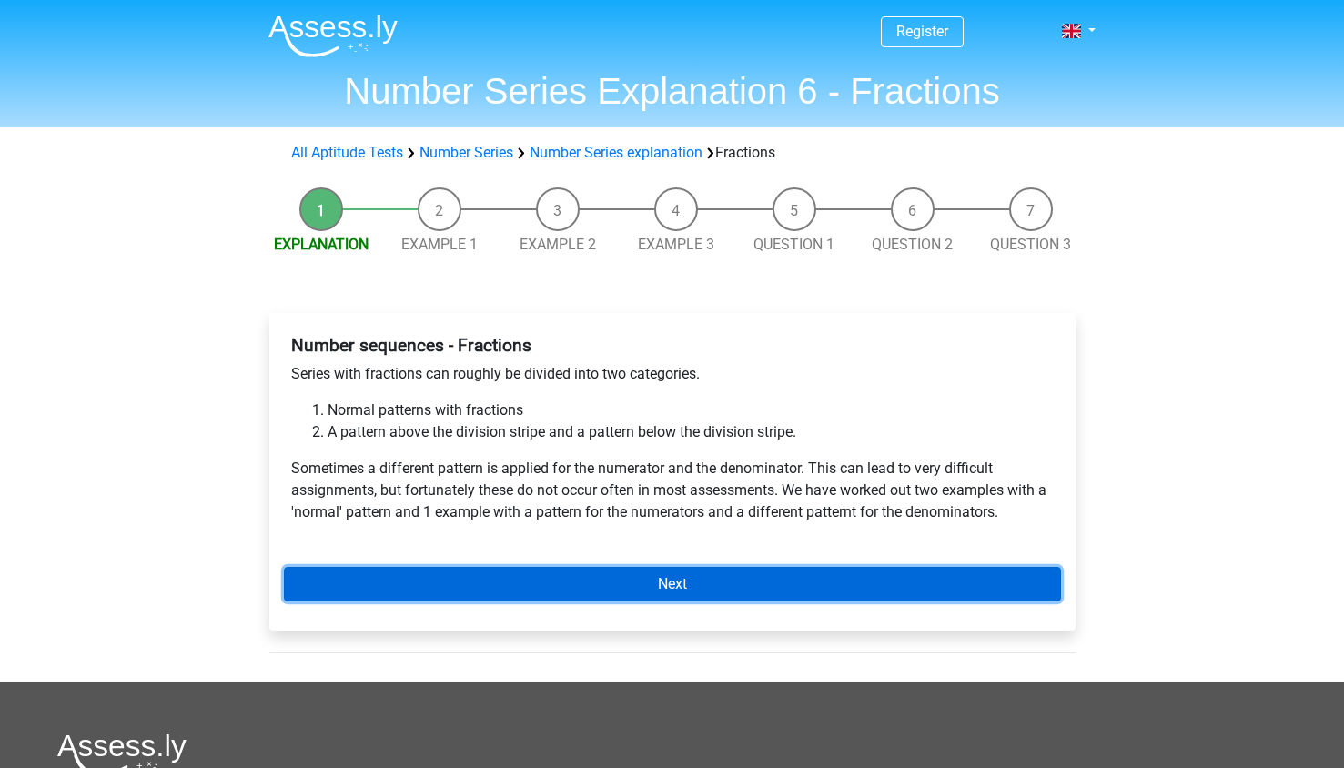
click at [804, 582] on link "Next" at bounding box center [672, 584] width 777 height 35
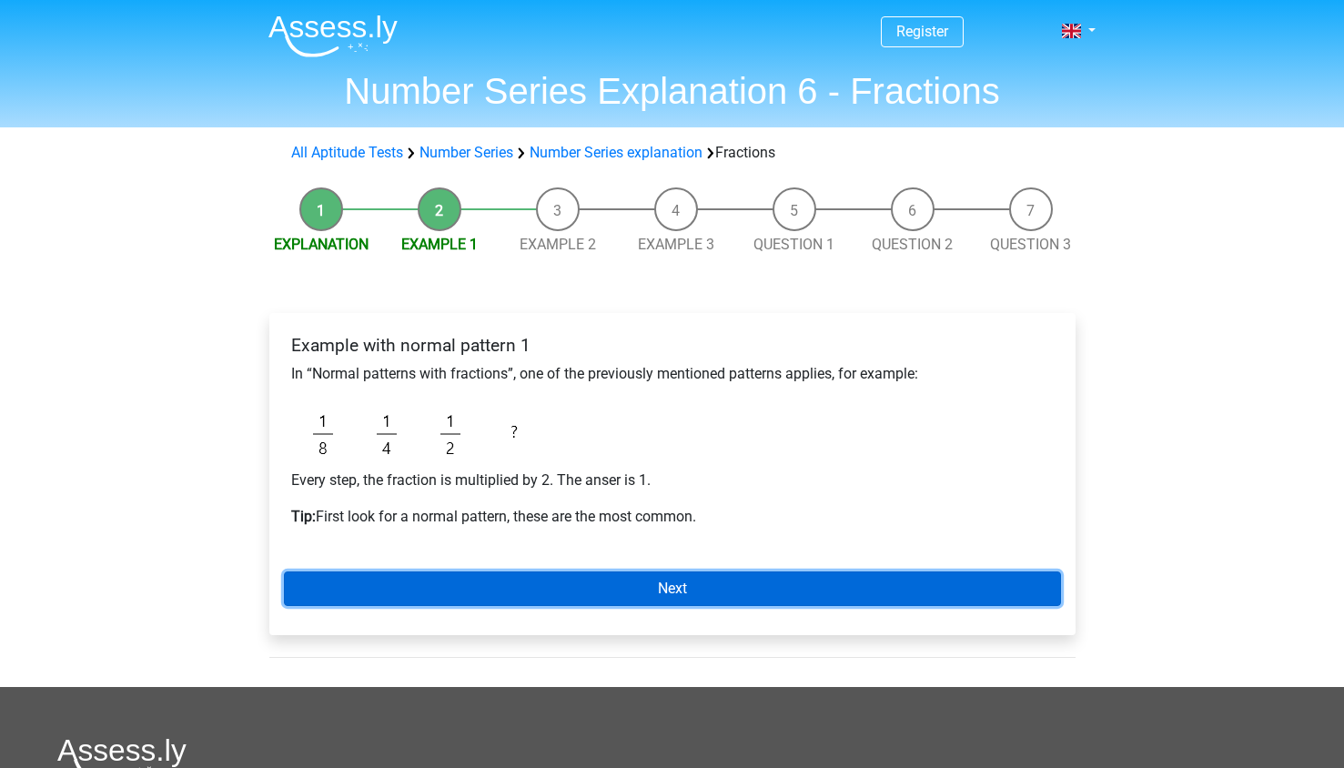
click at [804, 582] on link "Next" at bounding box center [672, 589] width 777 height 35
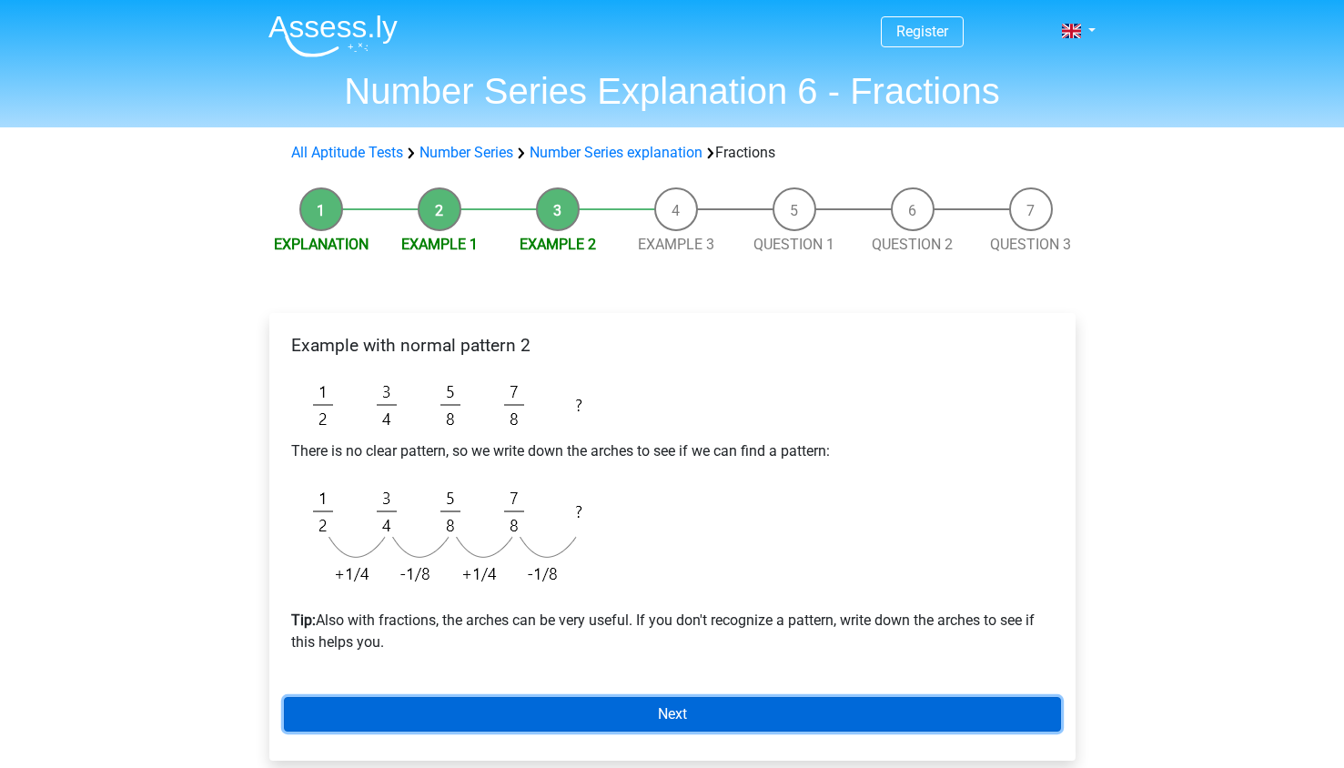
click at [781, 725] on link "Next" at bounding box center [672, 714] width 777 height 35
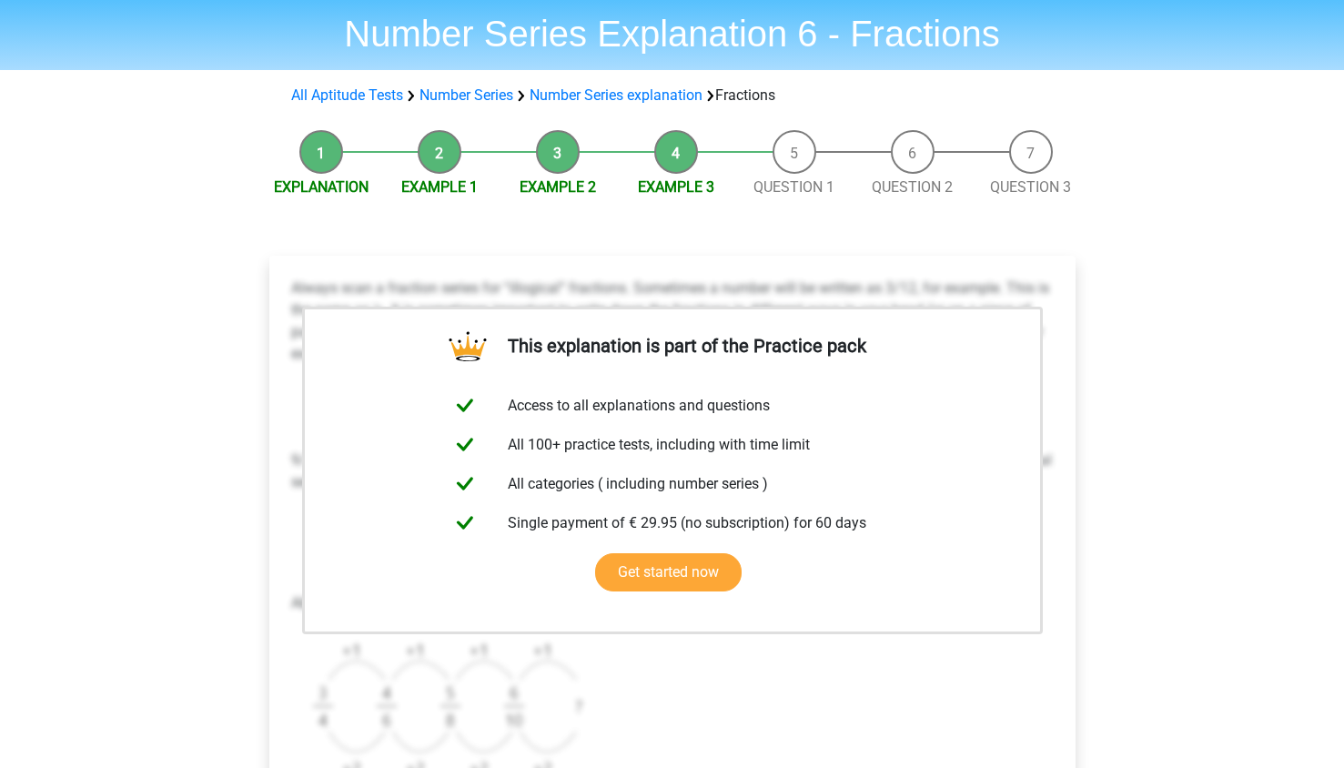
scroll to position [58, 0]
